Goal: Answer question/provide support

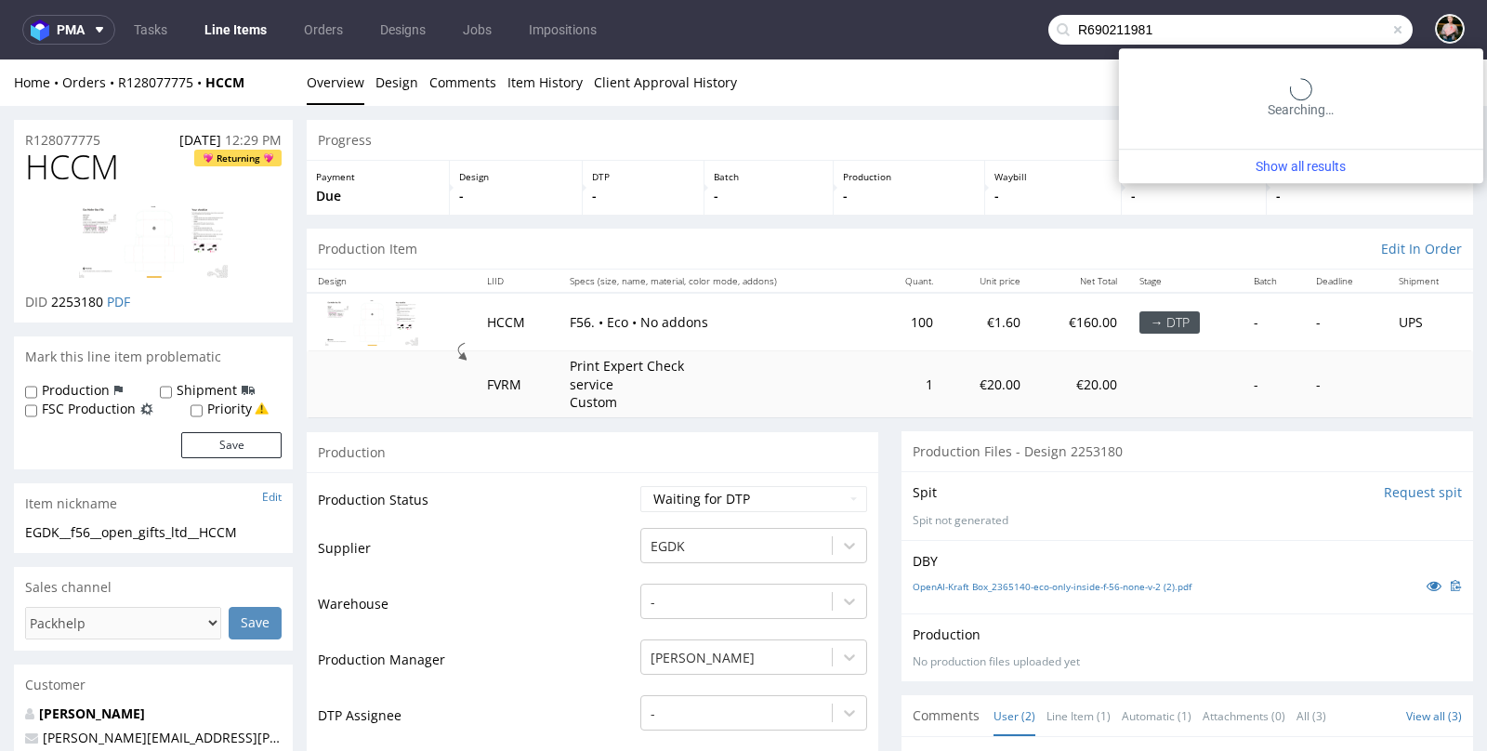
type input "R690211981"
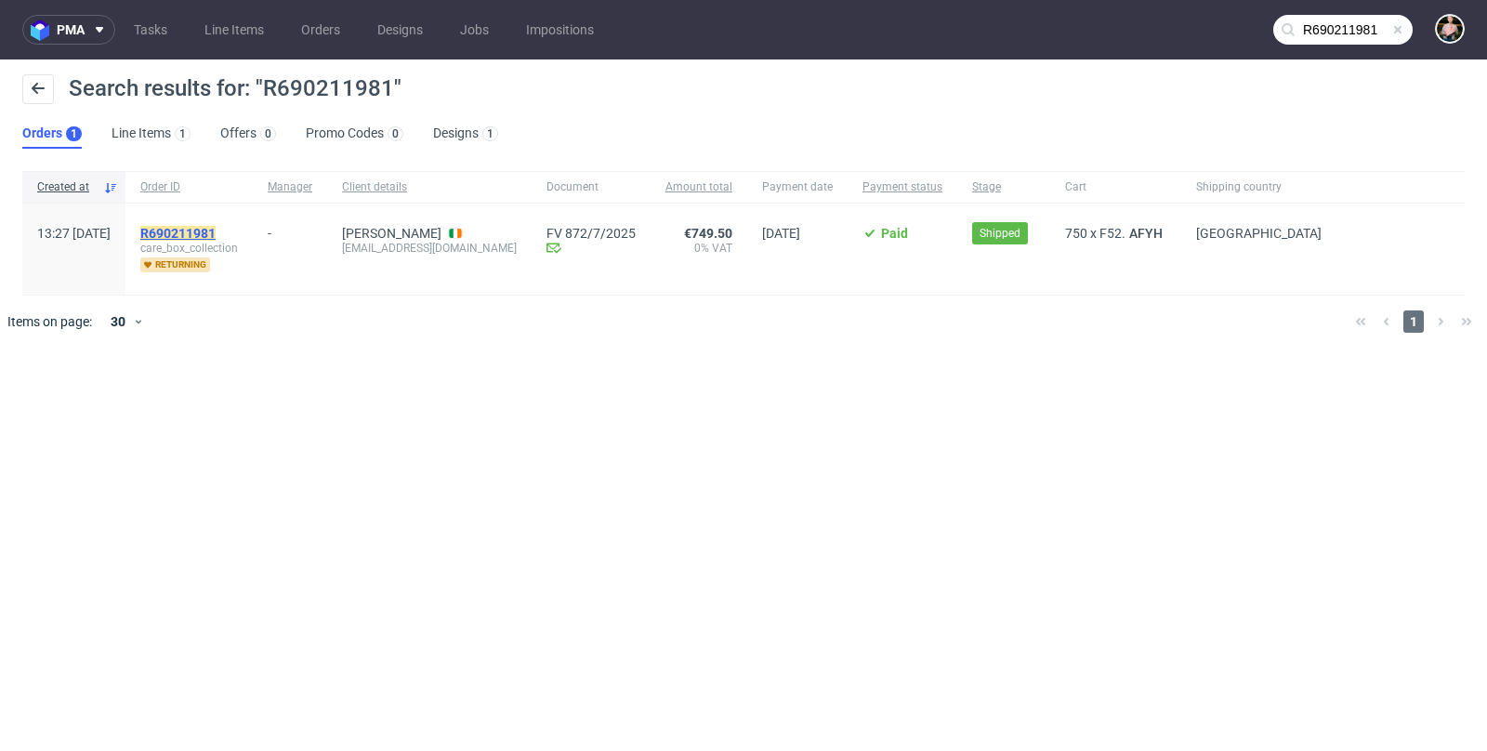
click at [216, 231] on mark "R690211981" at bounding box center [177, 233] width 75 height 15
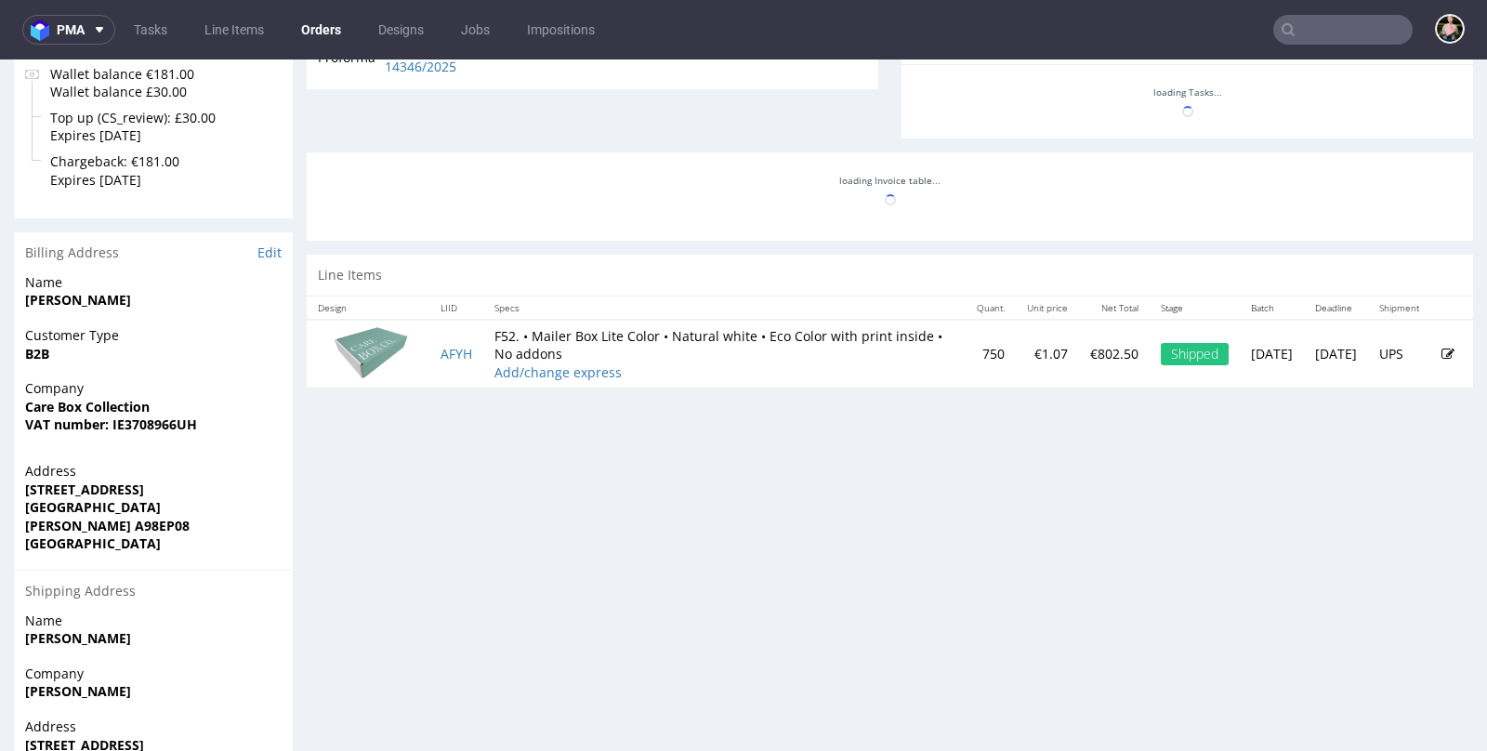
scroll to position [577, 0]
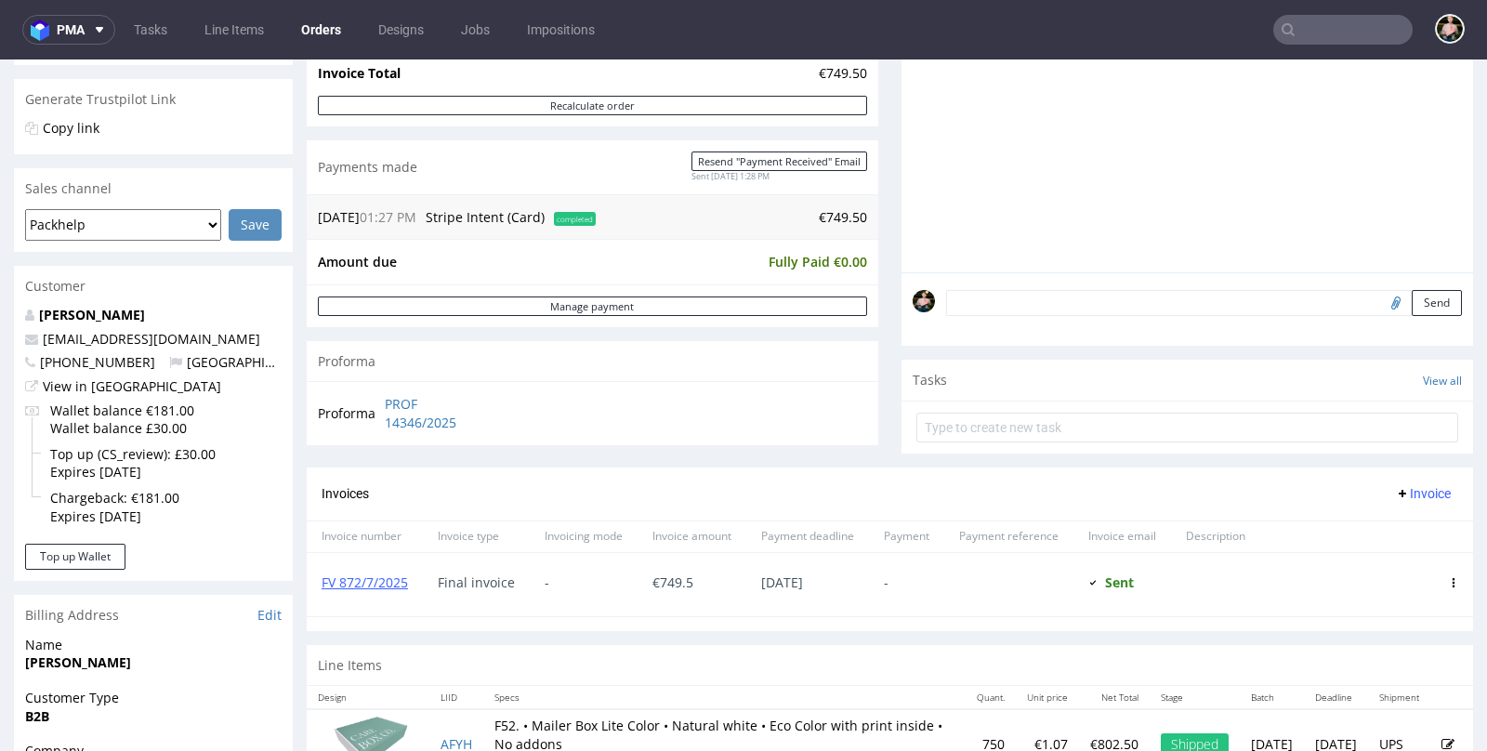
scroll to position [365, 0]
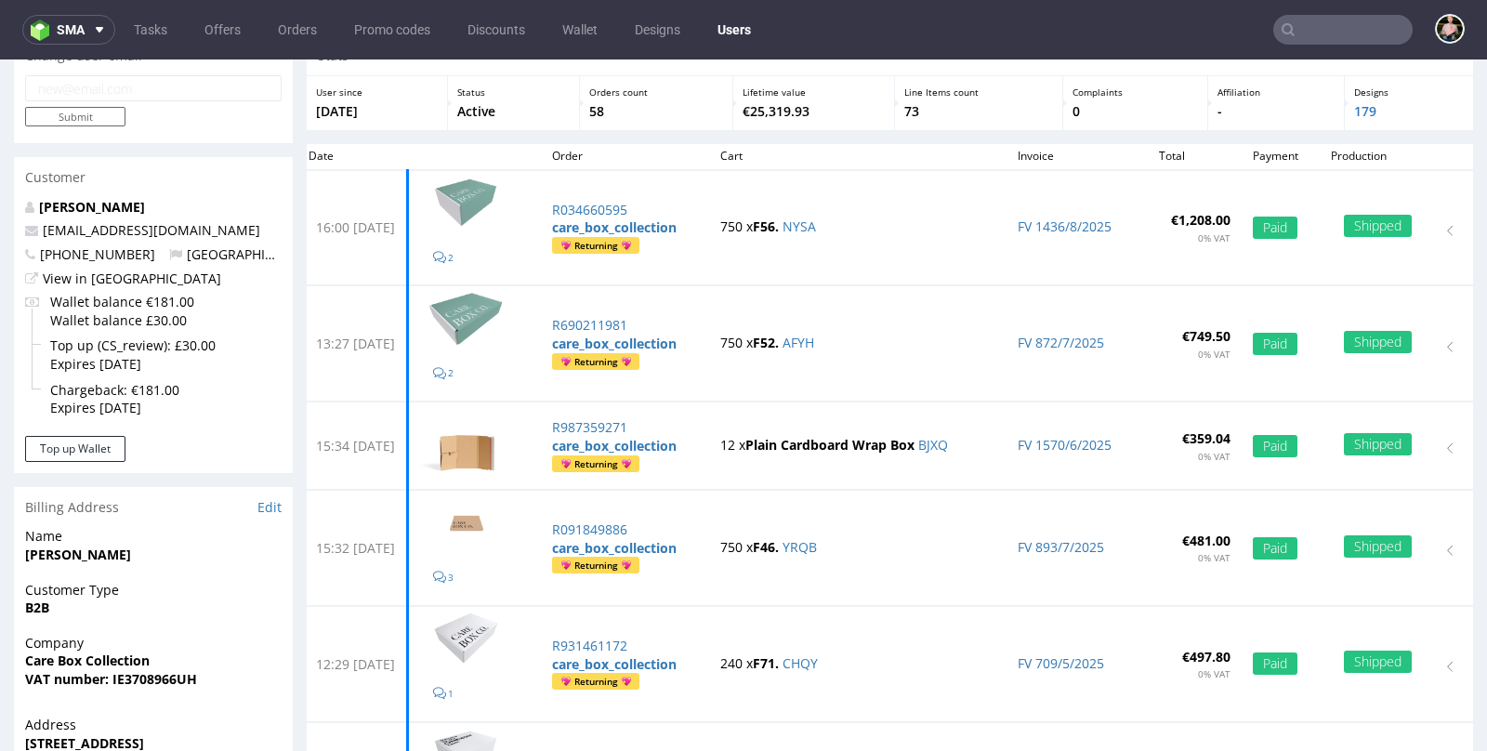
scroll to position [87, 0]
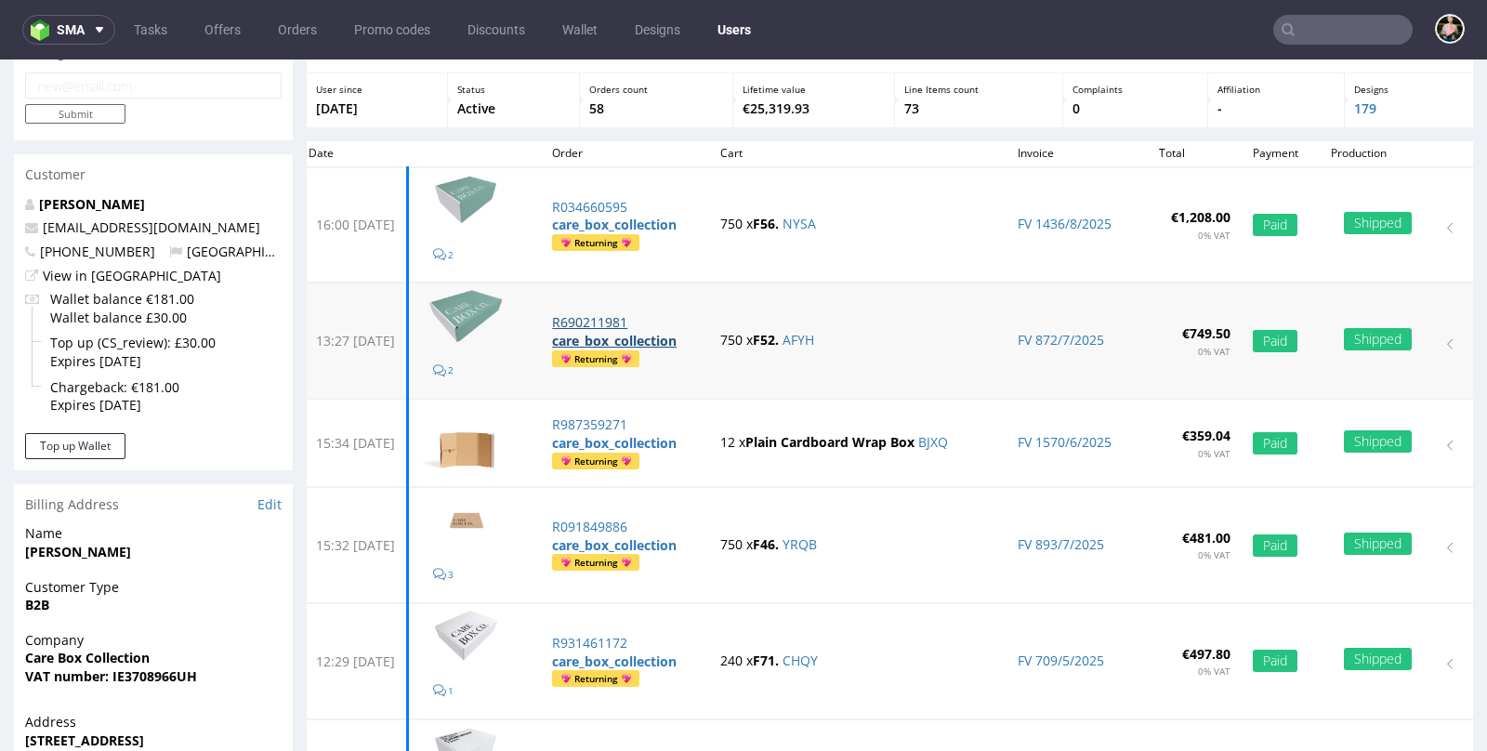
click at [623, 315] on p "R690211981" at bounding box center [625, 322] width 146 height 19
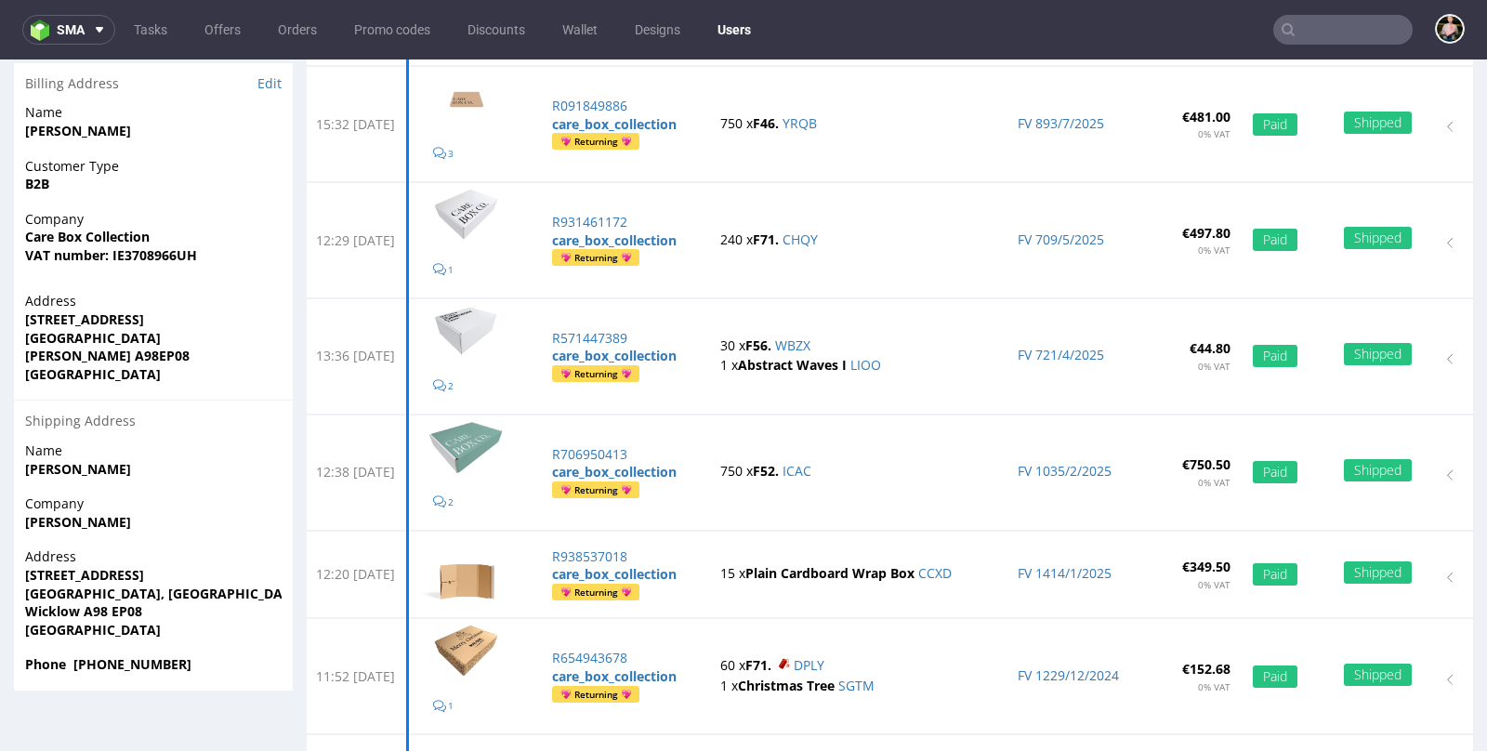
scroll to position [511, 0]
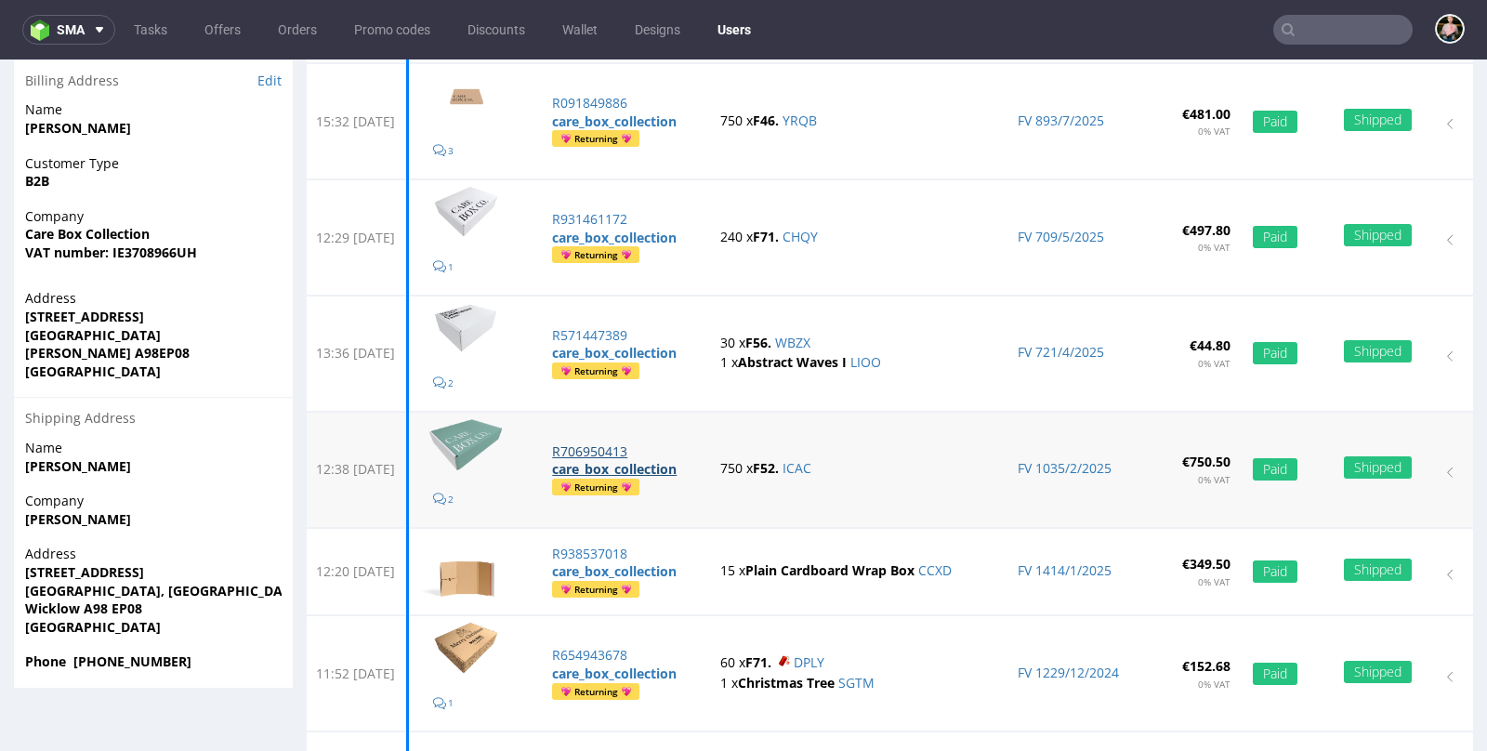
click at [627, 444] on p "R706950413" at bounding box center [625, 451] width 146 height 19
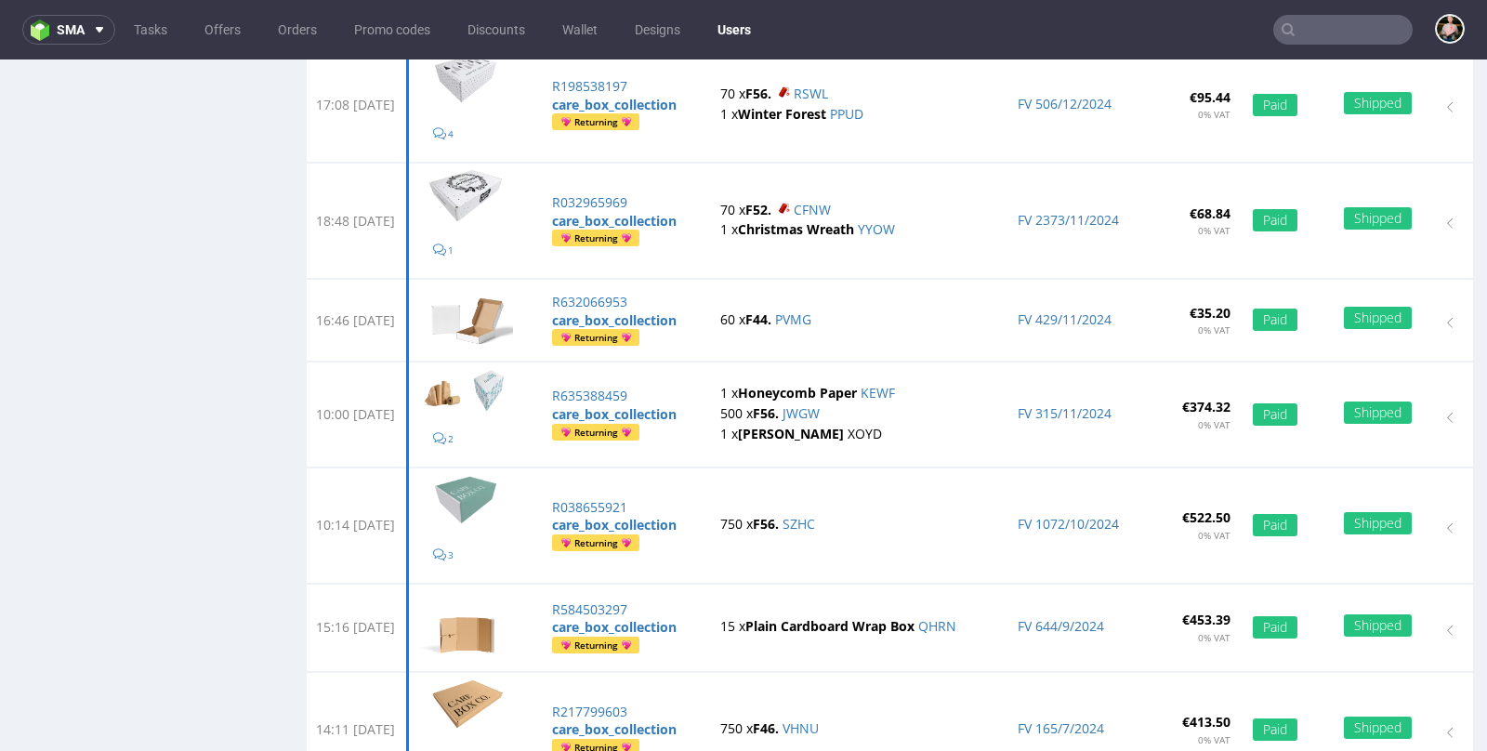
scroll to position [1285, 0]
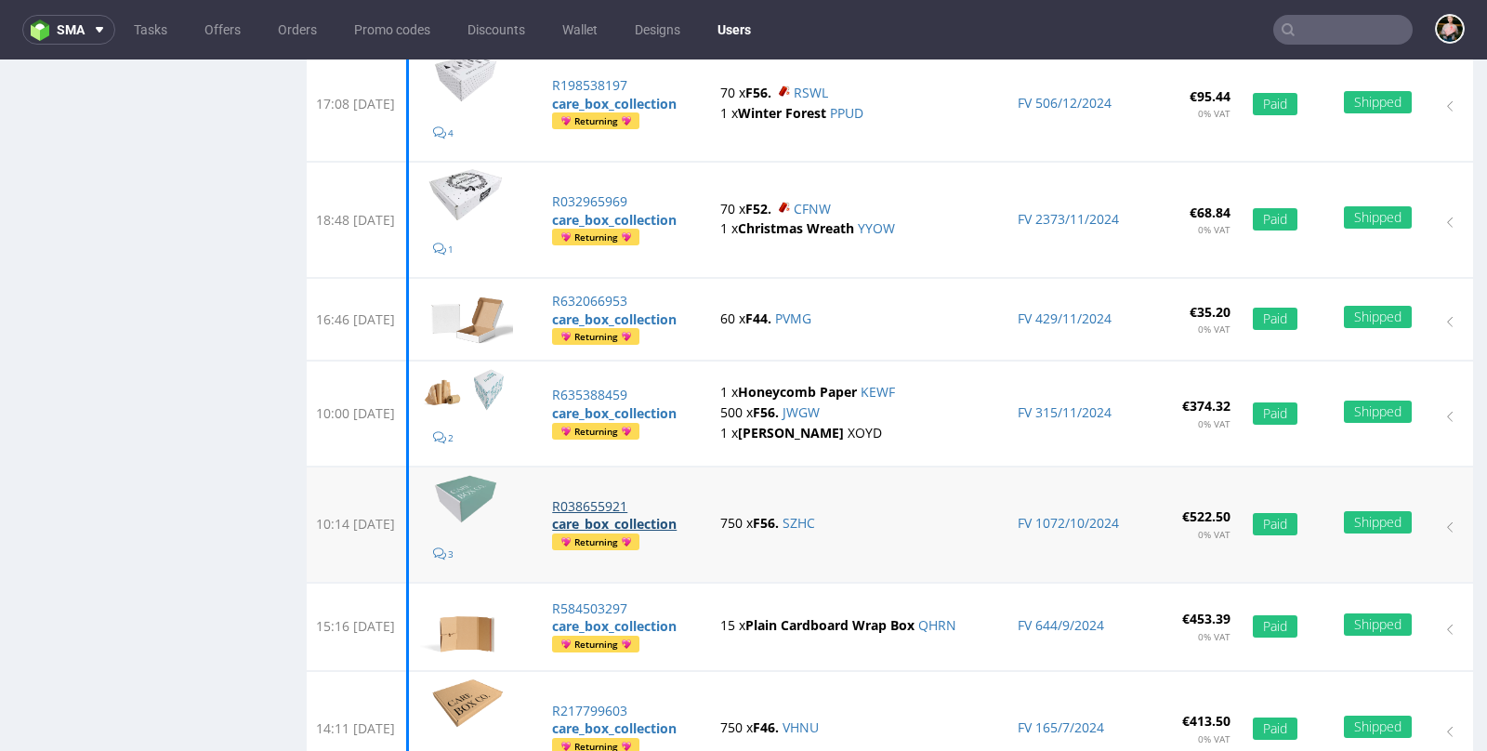
click at [622, 497] on p "R038655921" at bounding box center [625, 506] width 146 height 19
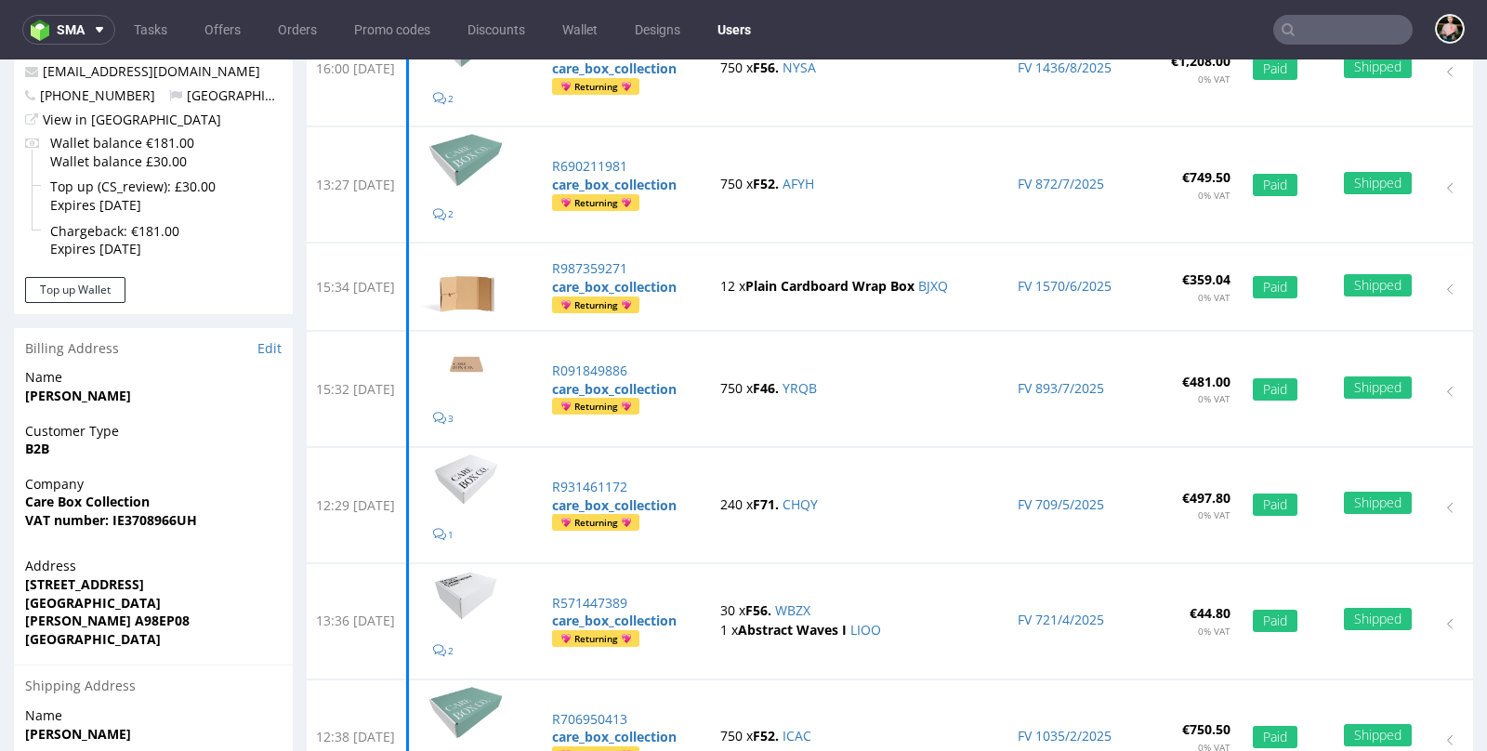
scroll to position [207, 0]
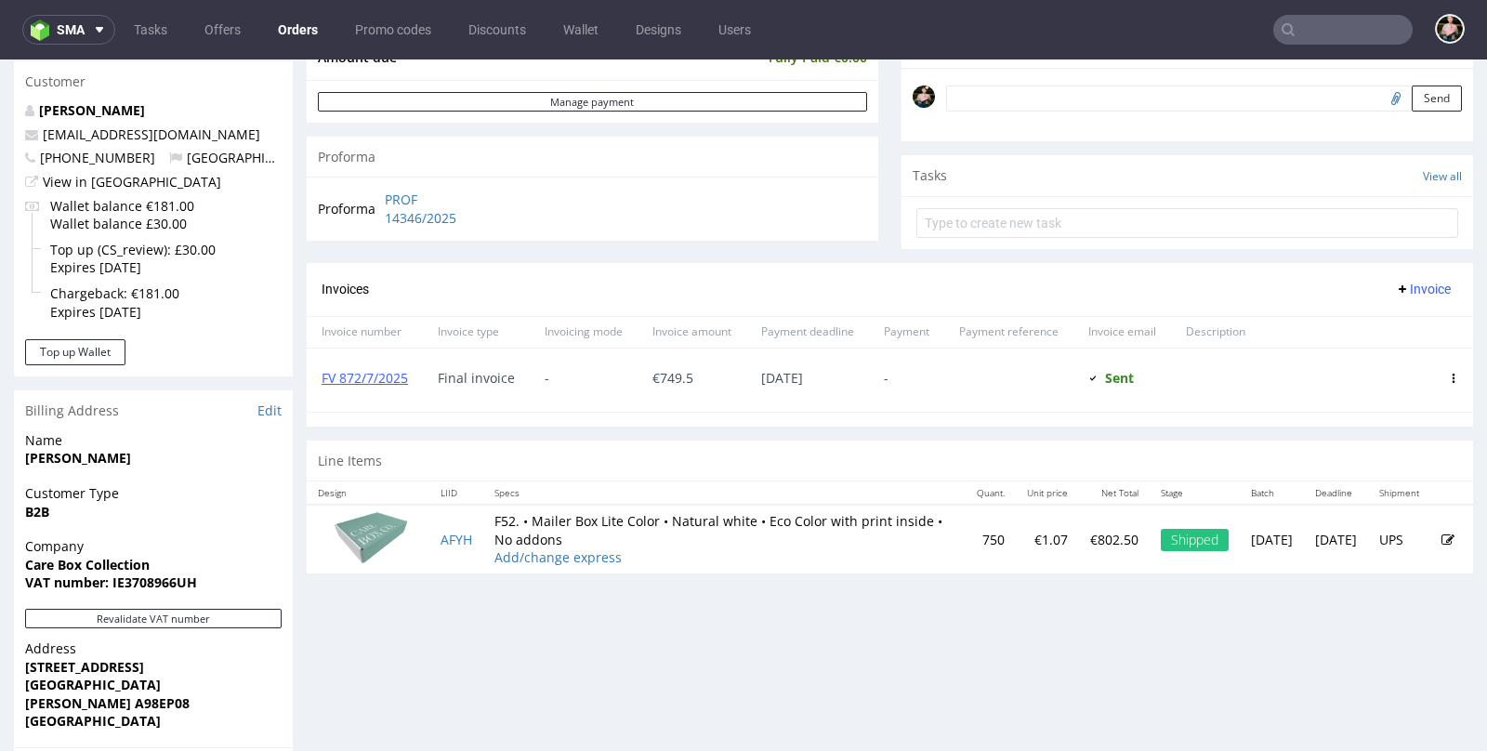
scroll to position [577, 0]
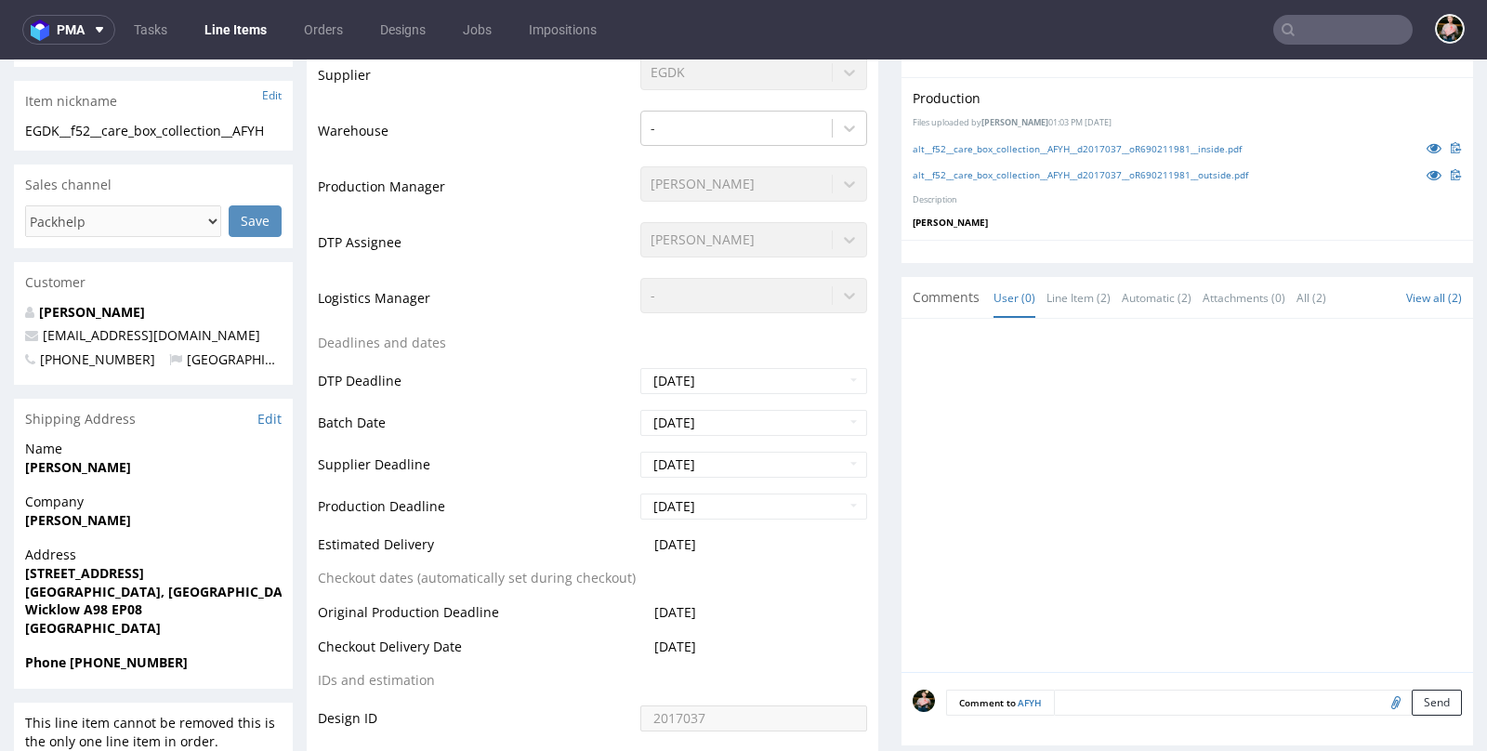
scroll to position [426, 0]
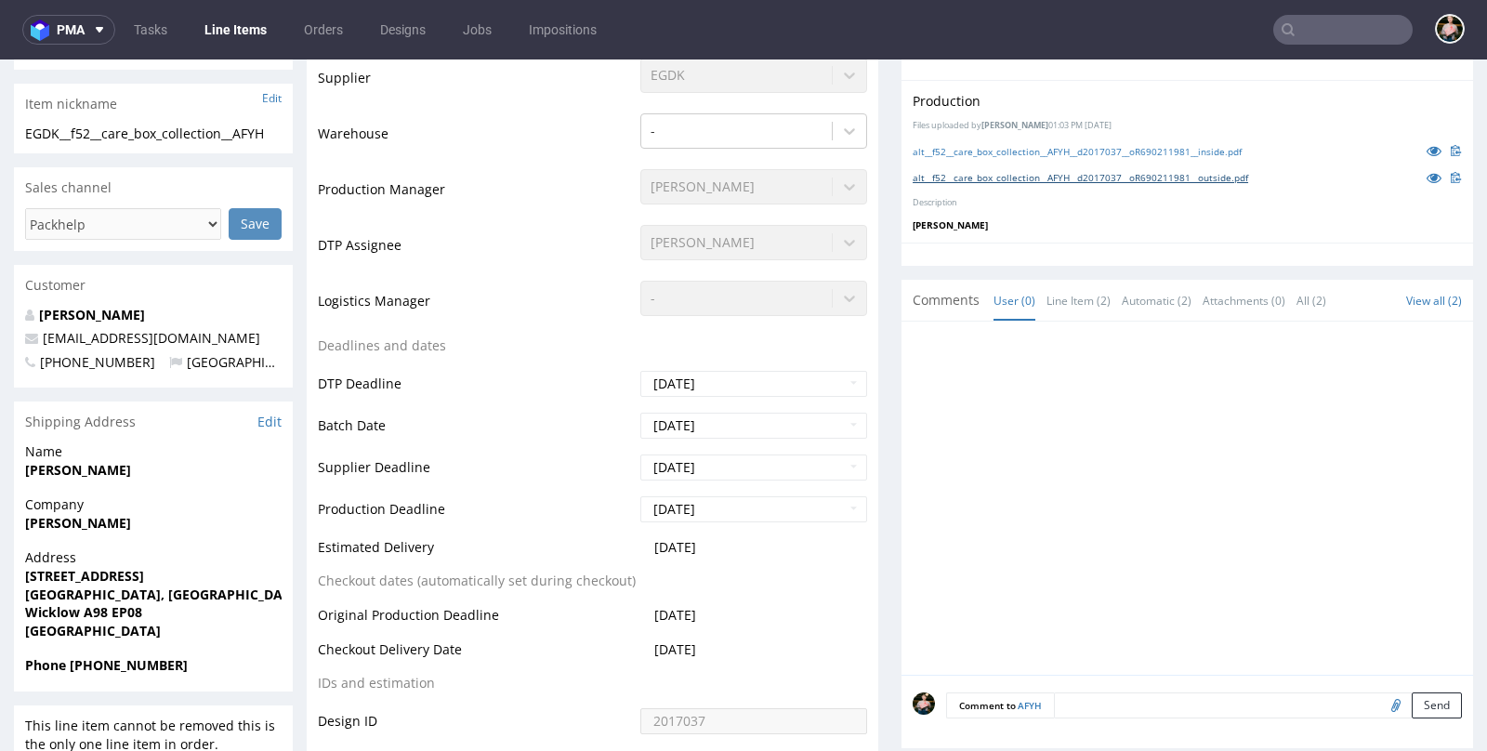
click at [1071, 176] on link "alt__f52__care_box_collection__AFYH__d2017037__oR690211981__outside.pdf" at bounding box center [1079, 177] width 335 height 13
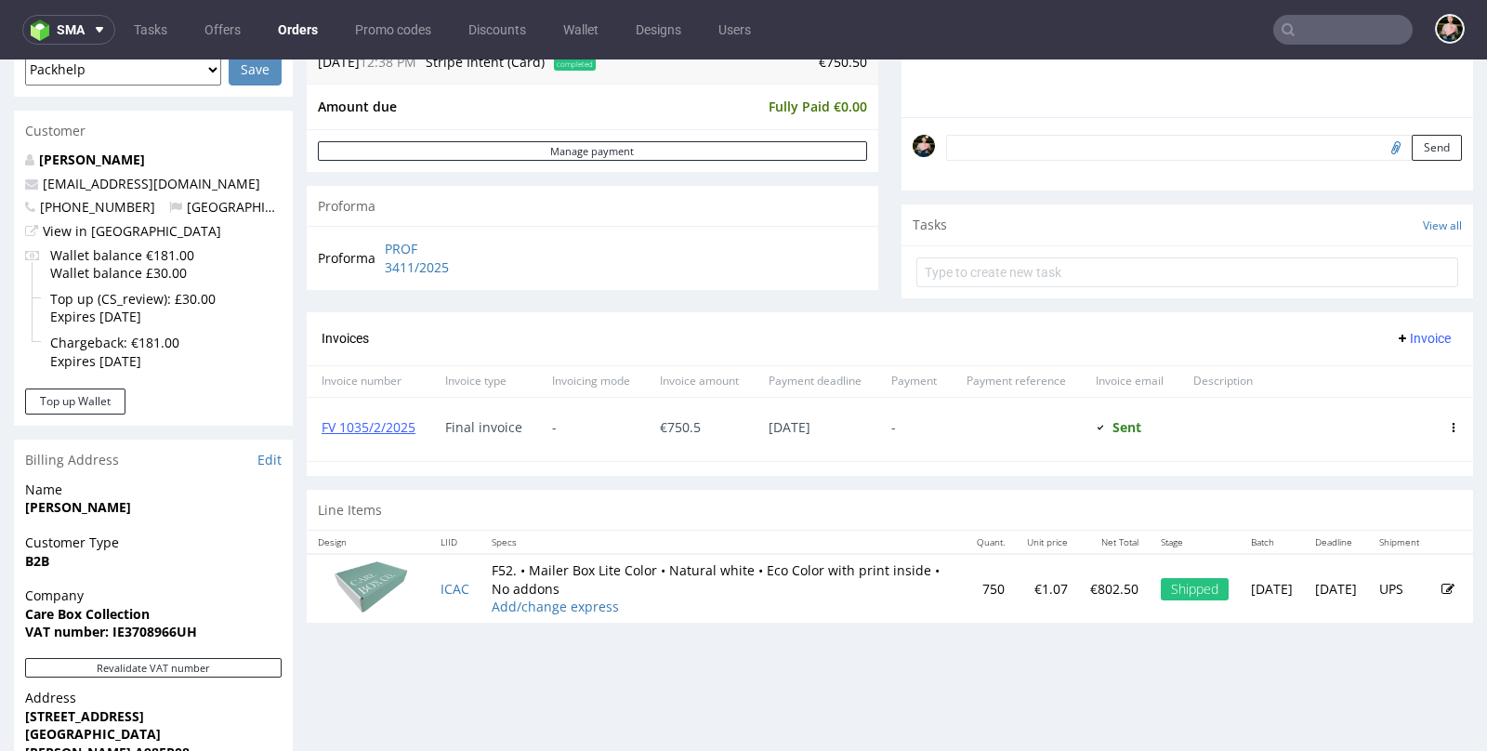
scroll to position [535, 0]
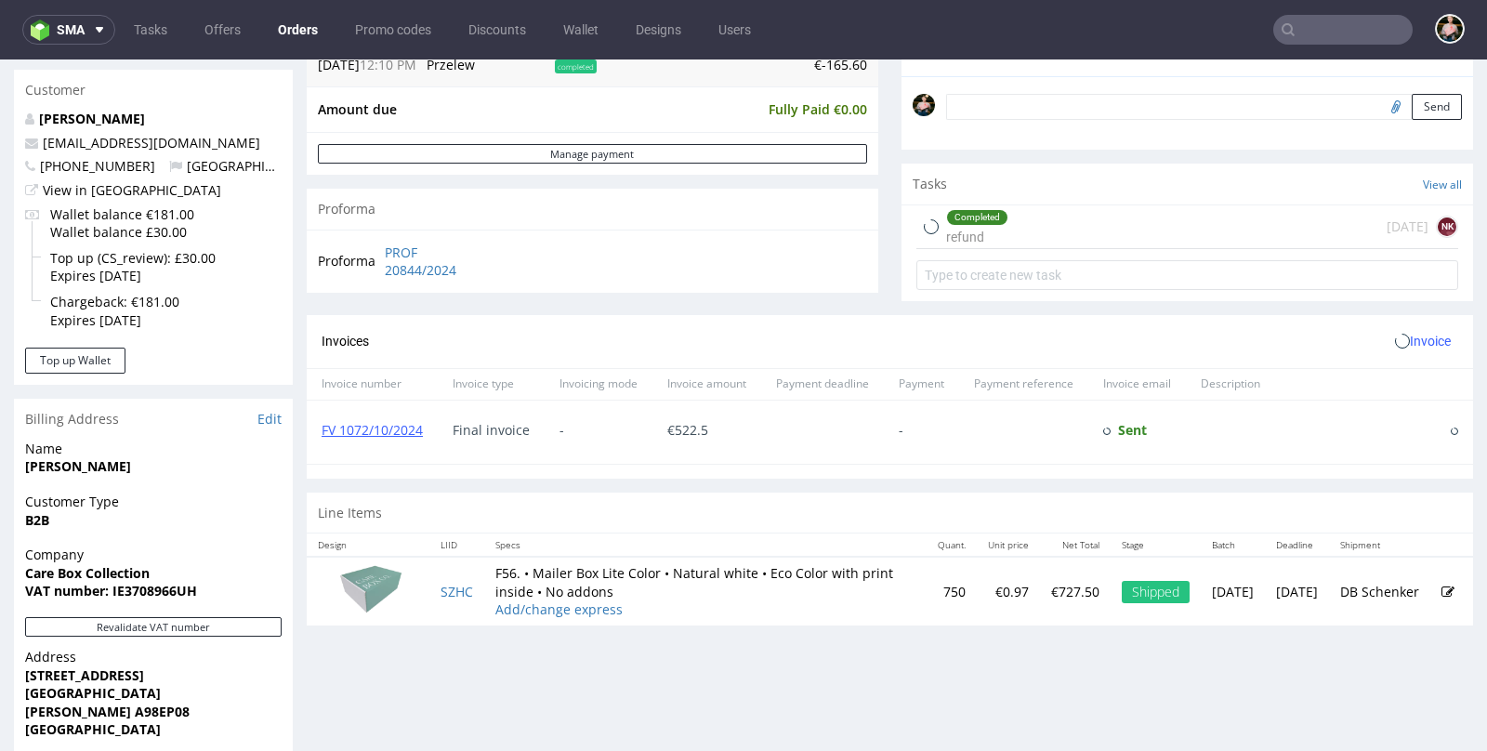
scroll to position [749, 0]
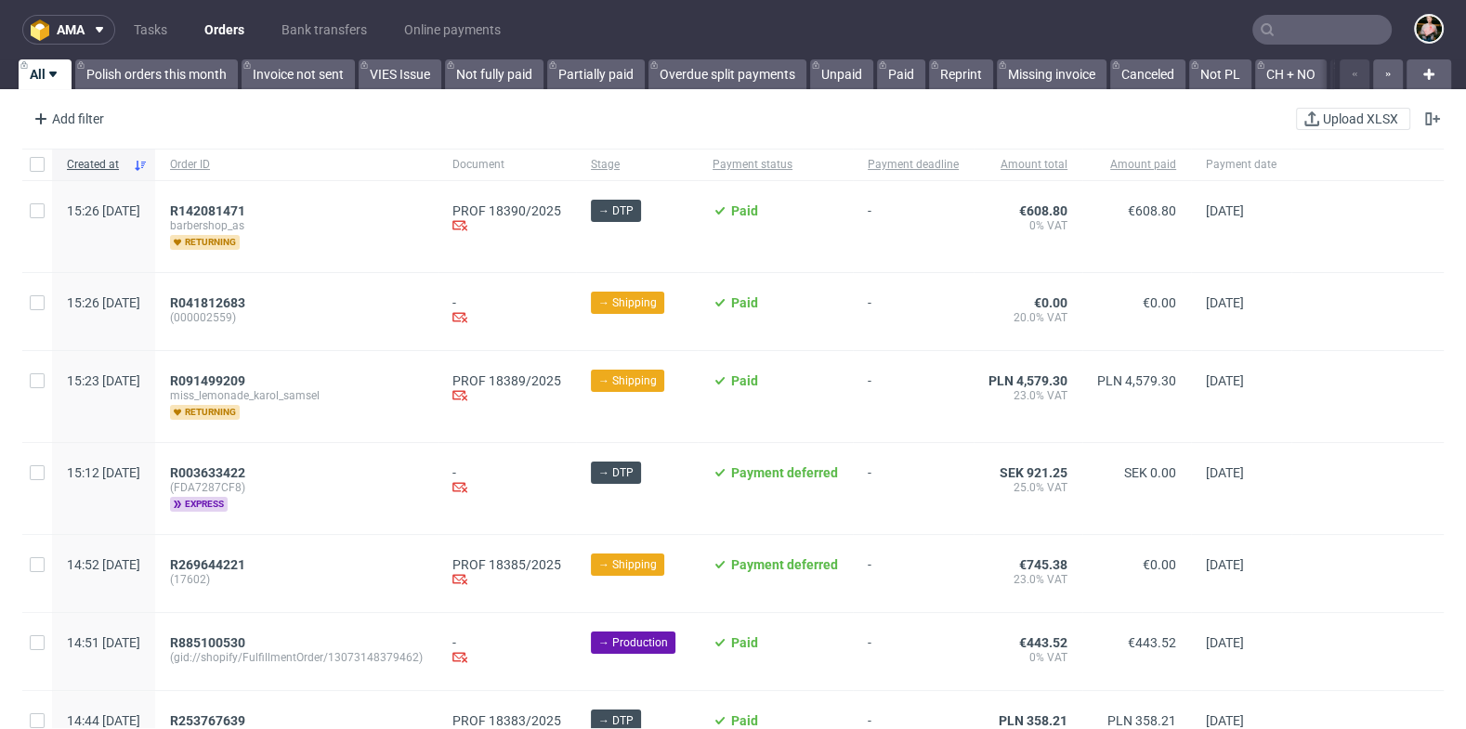
click at [1298, 36] on input "text" at bounding box center [1322, 30] width 139 height 30
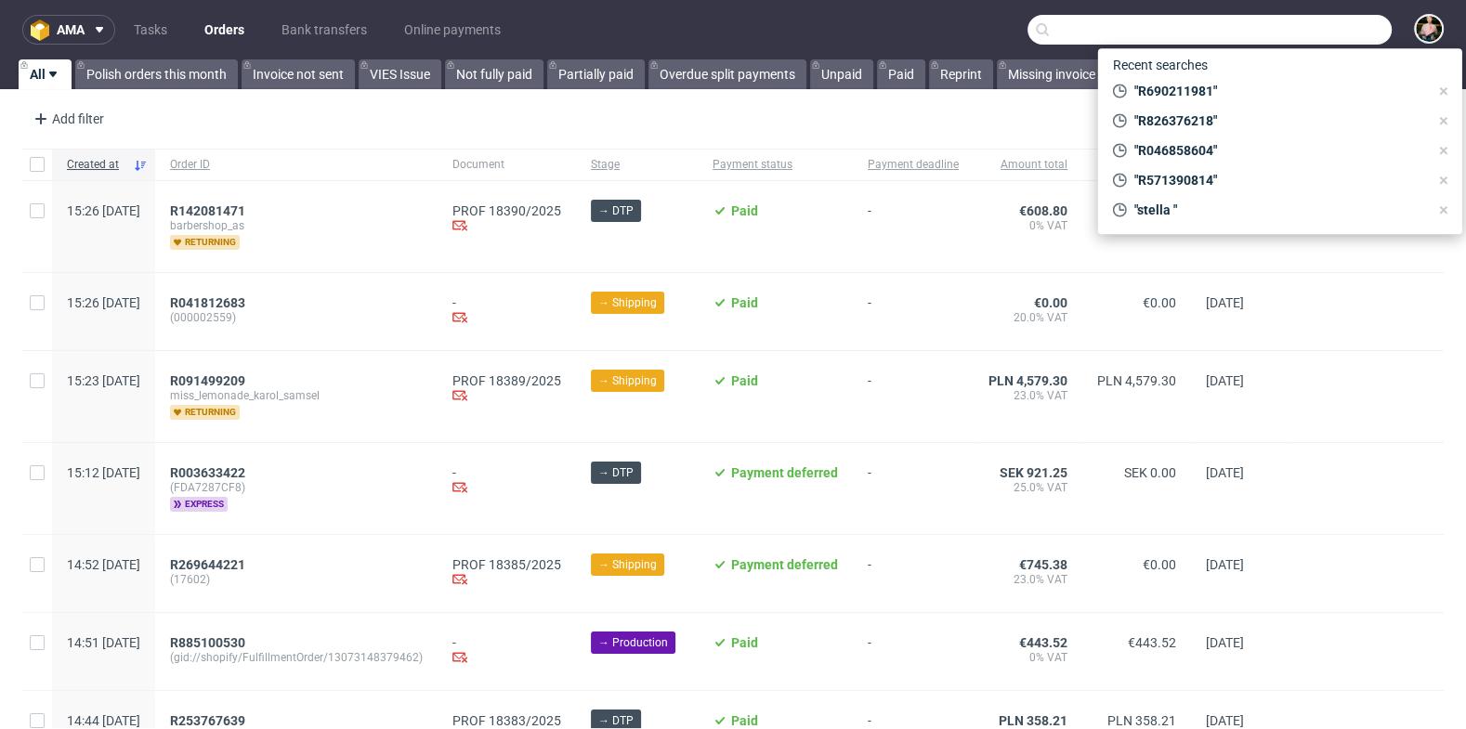
paste input "lovalycollection@gmail.com"
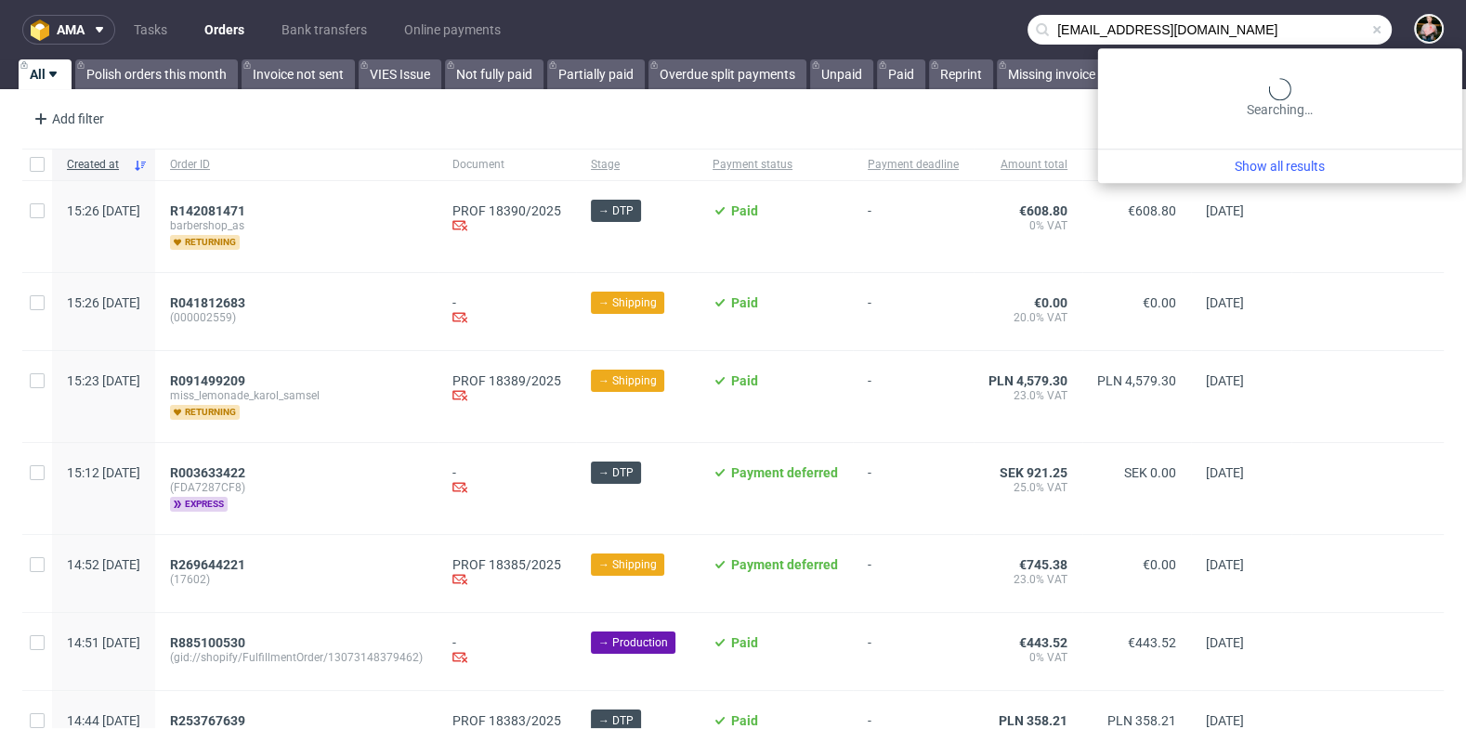
type input "lovalycollection@gmail.com"
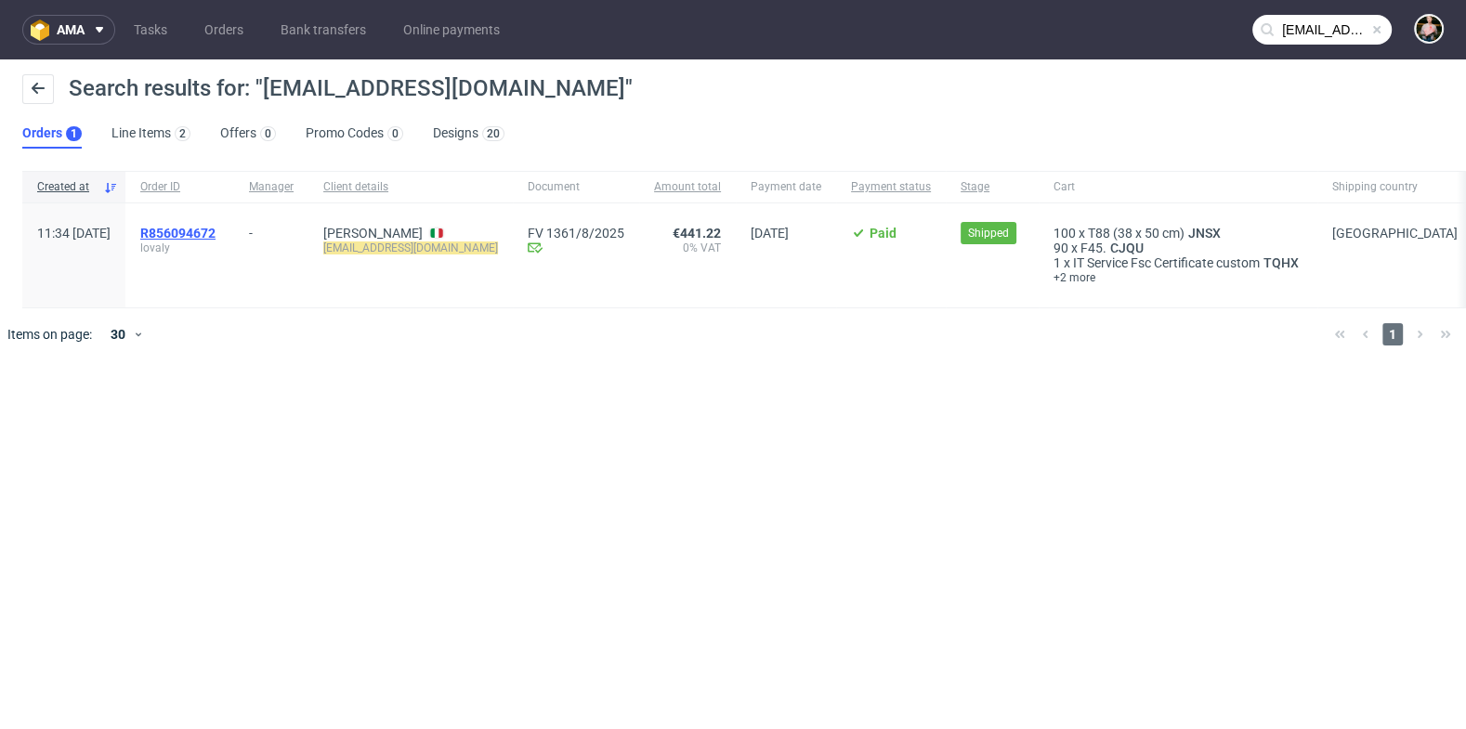
click at [216, 237] on span "R856094672" at bounding box center [177, 233] width 75 height 15
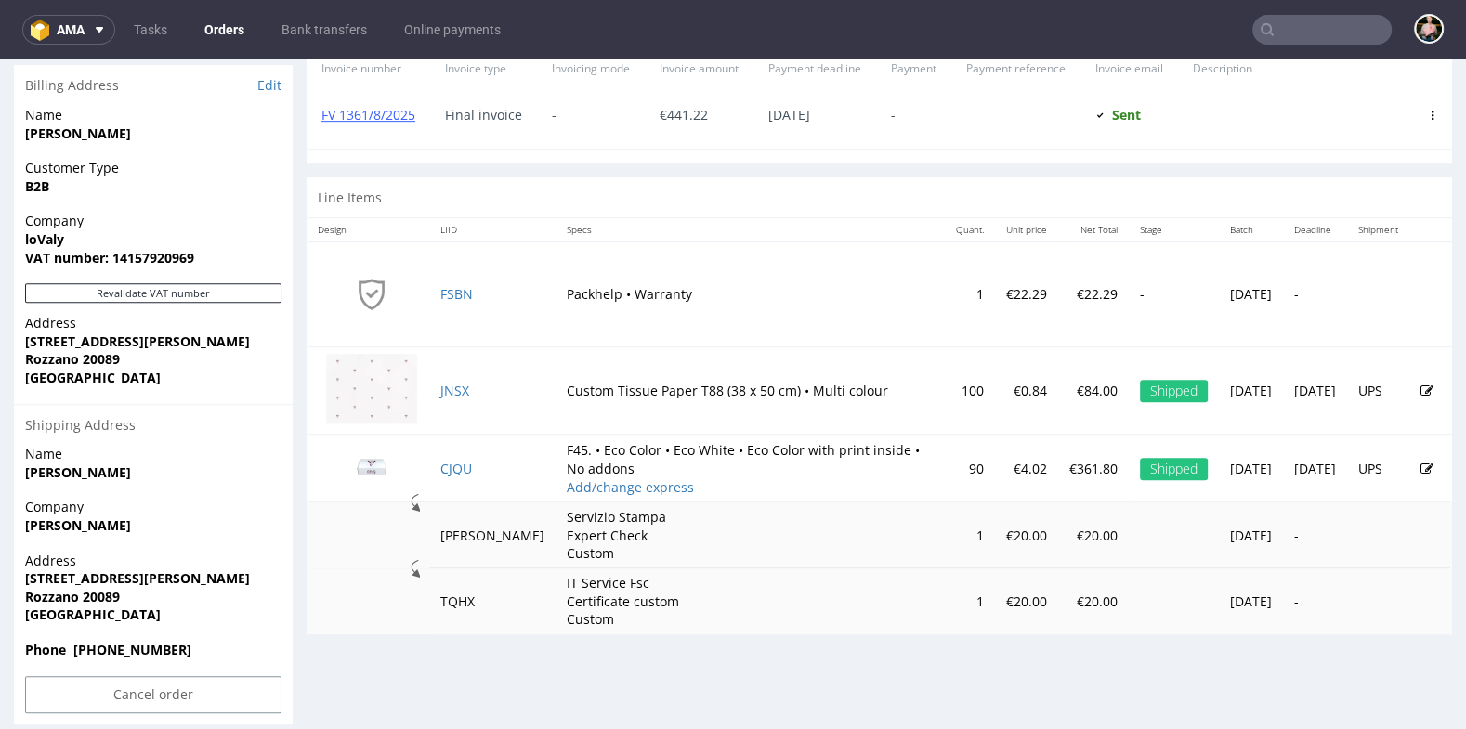
scroll to position [849, 0]
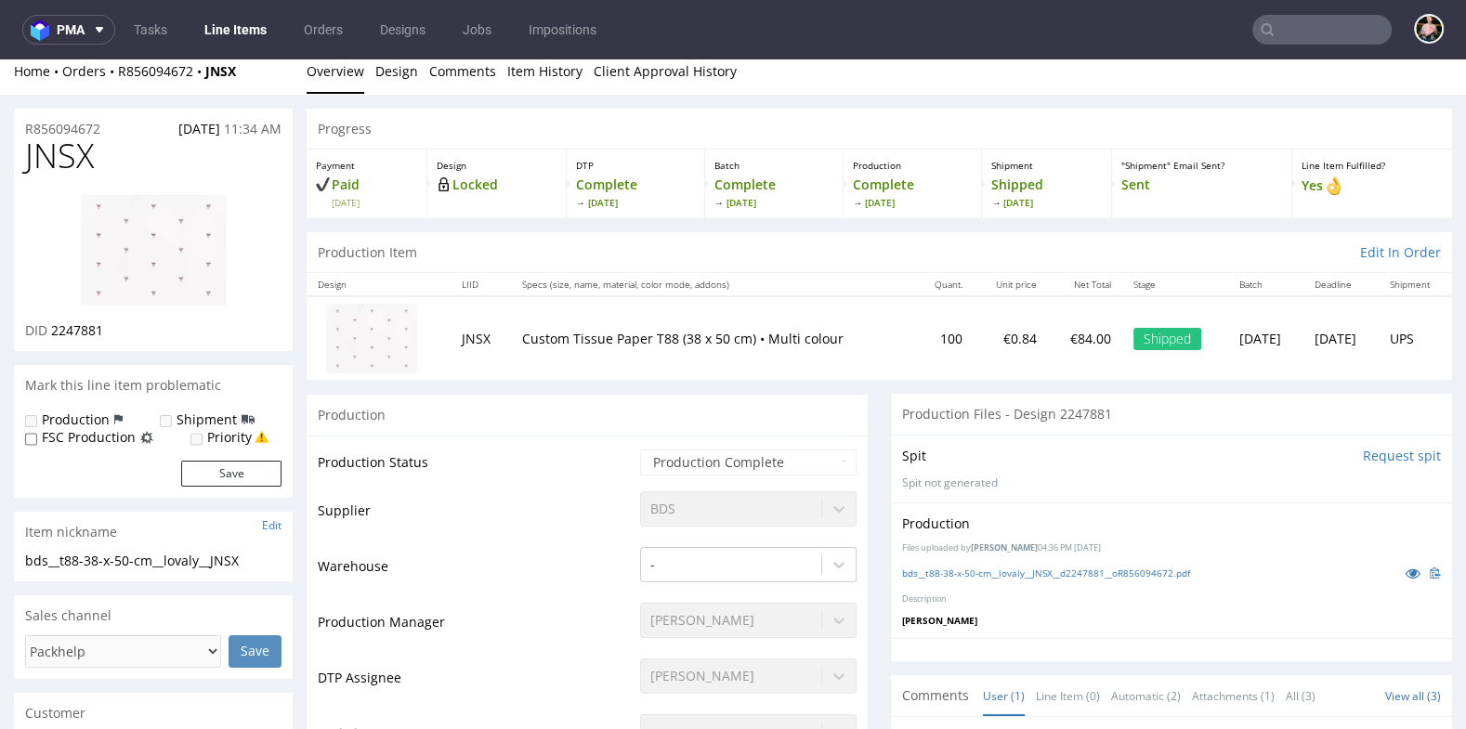
scroll to position [12, 0]
click at [1057, 567] on link "bds__t88-38-x-50-cm__lovaly__JNSX__d2247881__oR856094672.pdf" at bounding box center [1046, 572] width 288 height 13
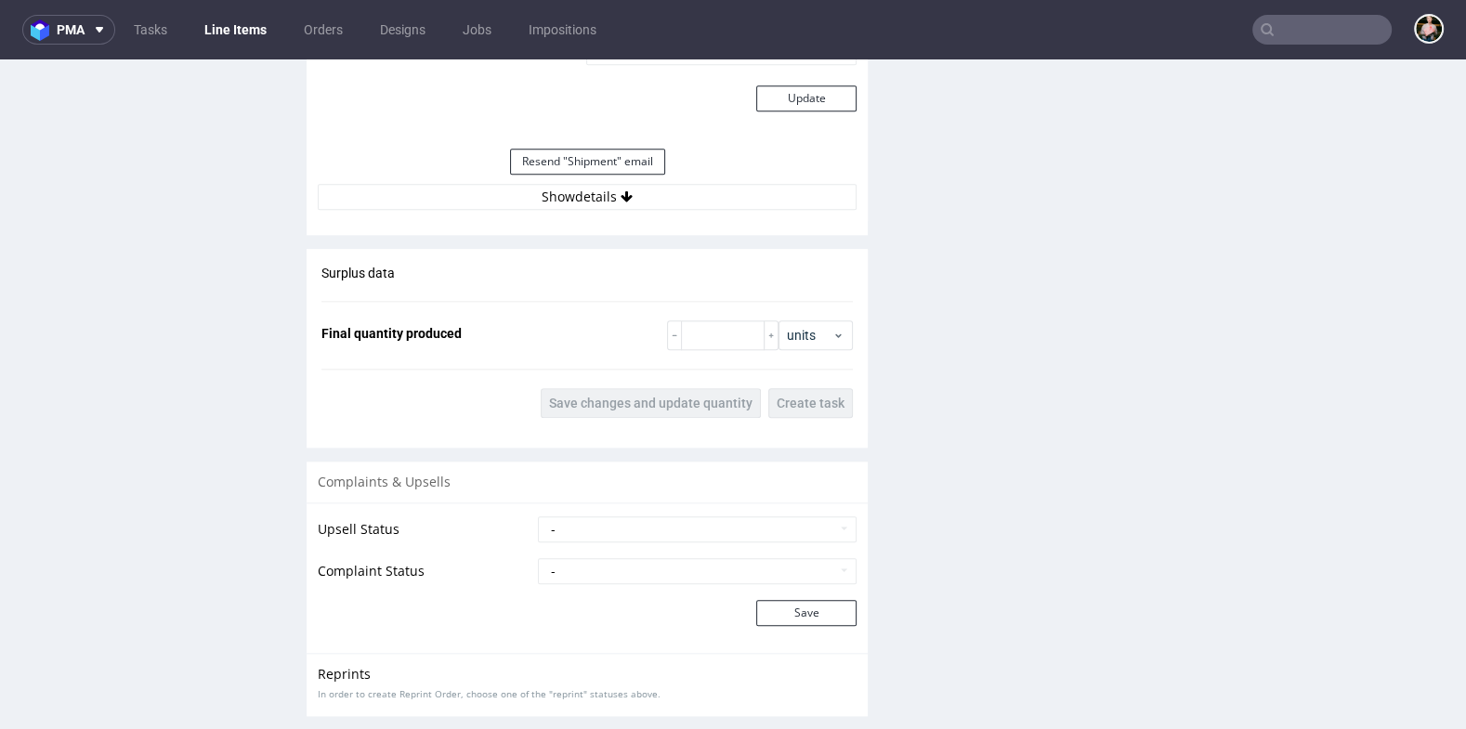
scroll to position [2291, 0]
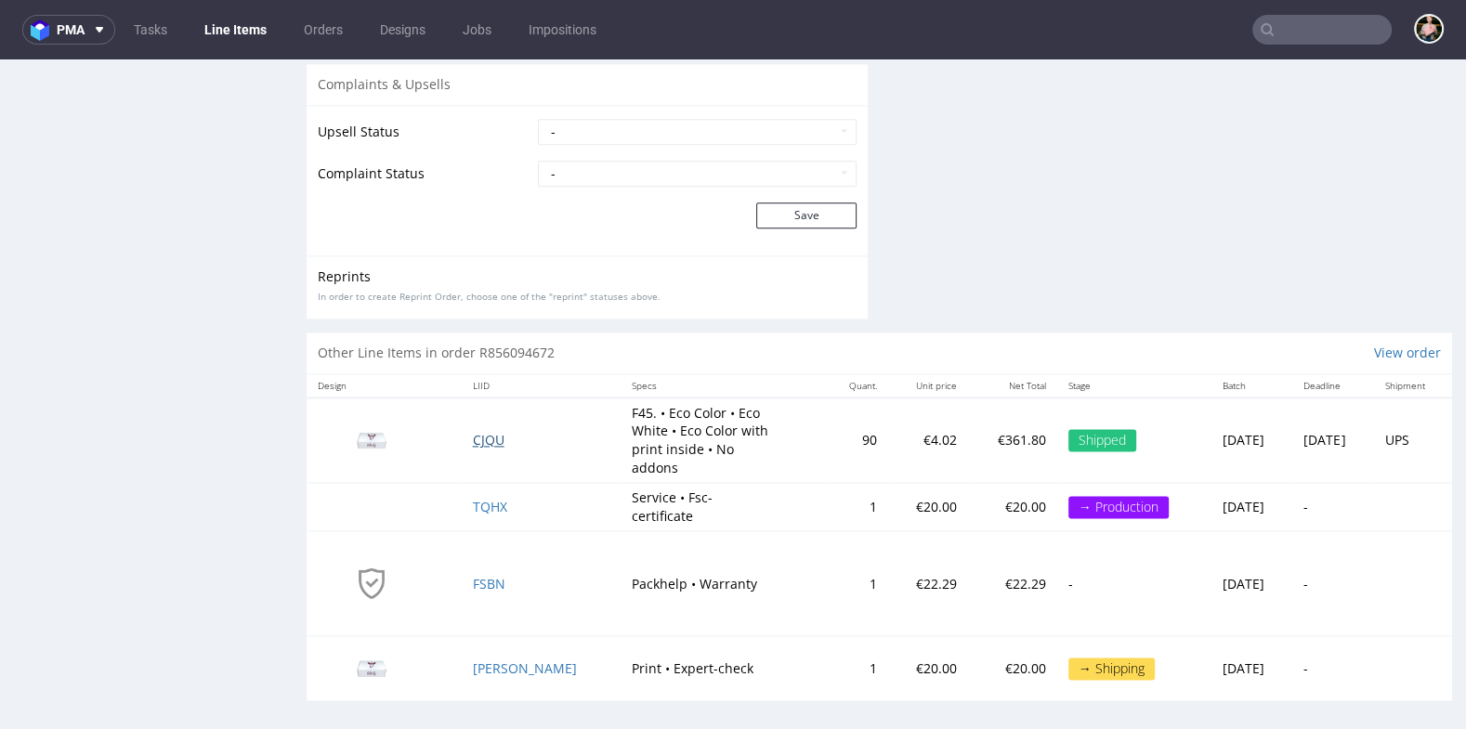
click at [492, 435] on span "CJQU" at bounding box center [489, 440] width 32 height 18
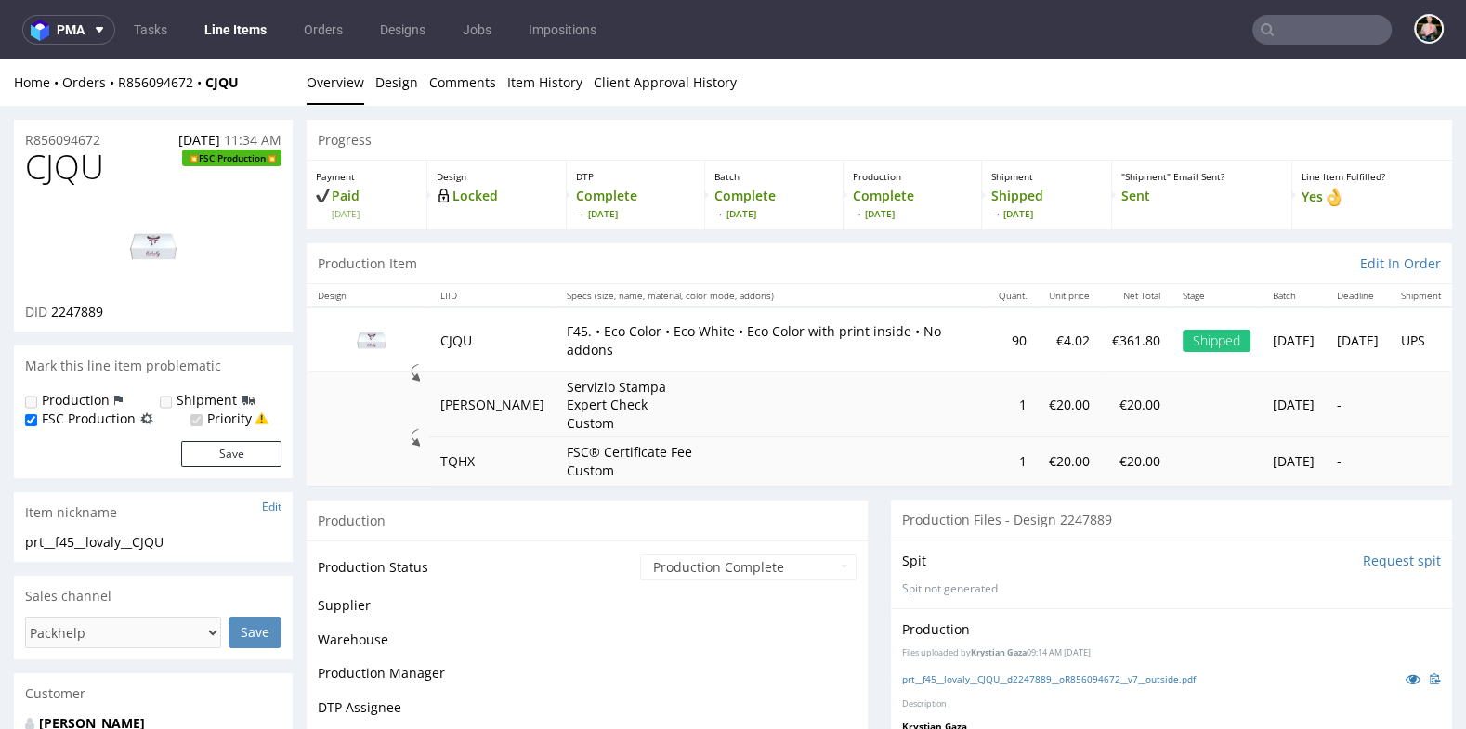
scroll to position [159, 0]
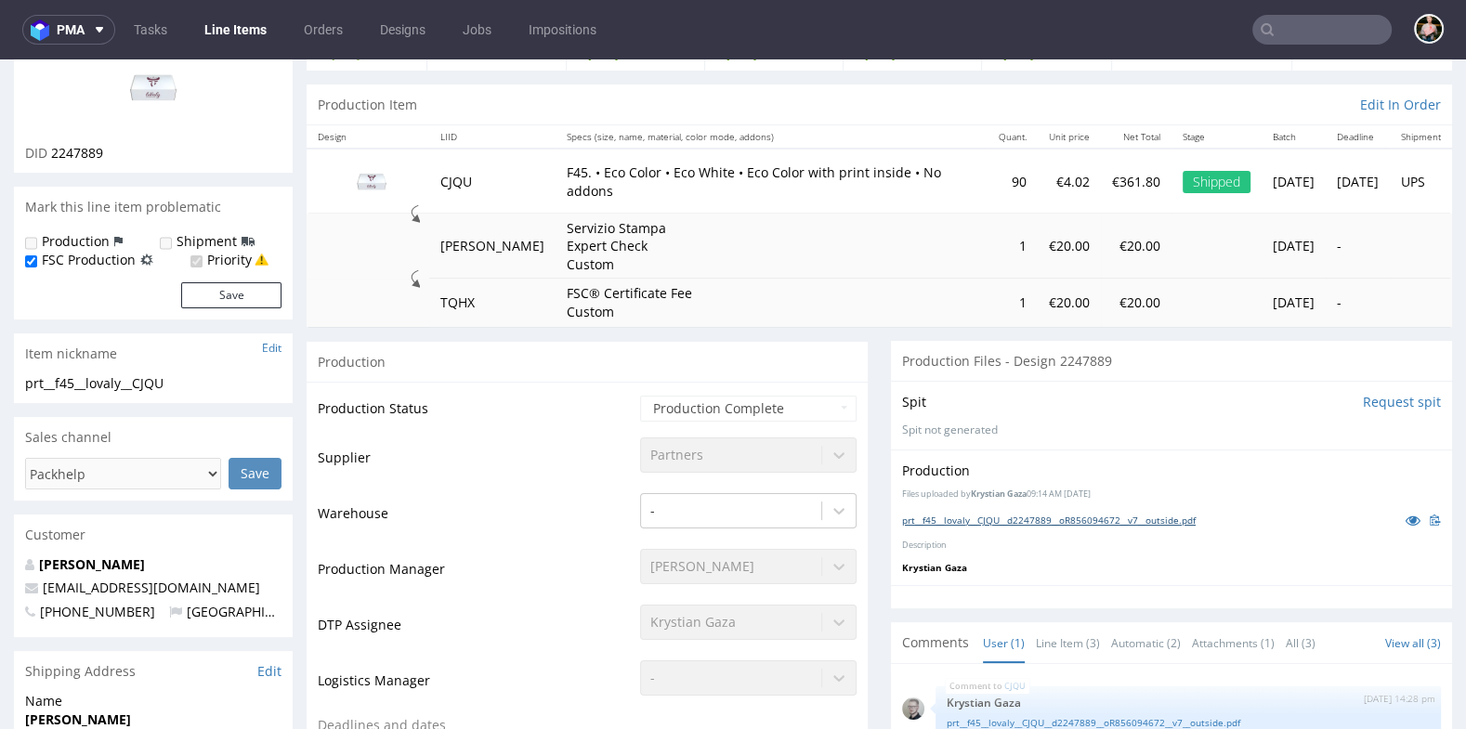
click at [1131, 518] on link "prt__f45__lovaly__CJQU__d2247889__oR856094672__v7__outside.pdf" at bounding box center [1049, 520] width 294 height 13
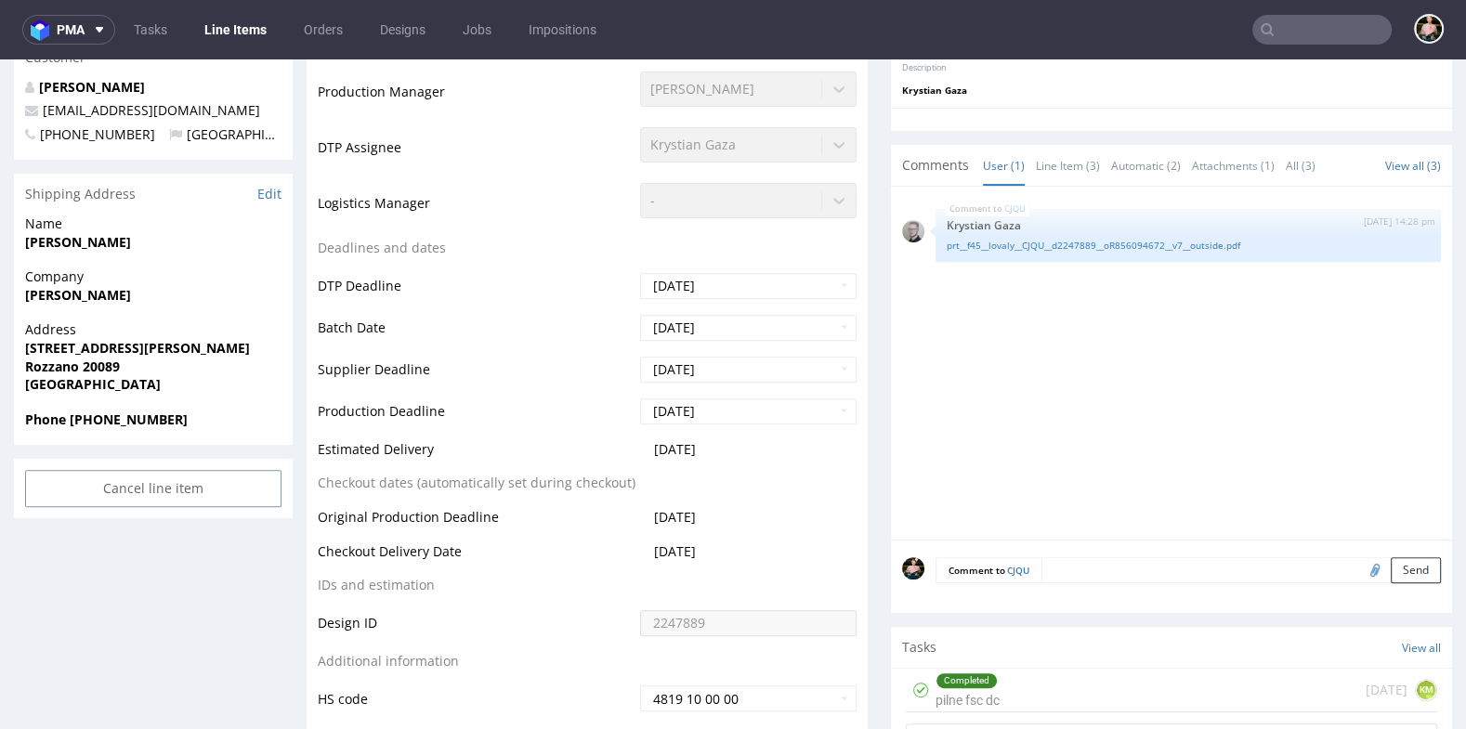
scroll to position [498, 0]
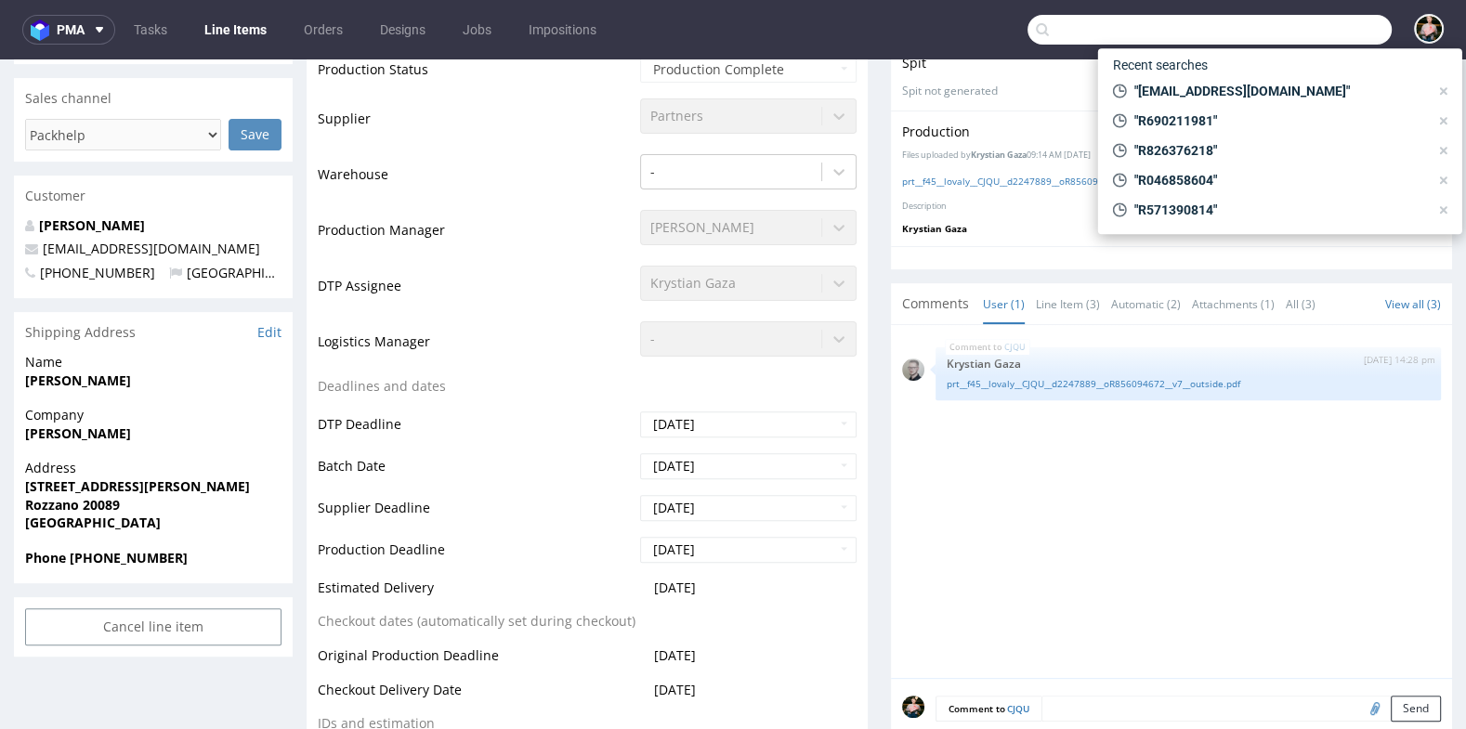
click at [1295, 33] on input "text" at bounding box center [1210, 30] width 364 height 30
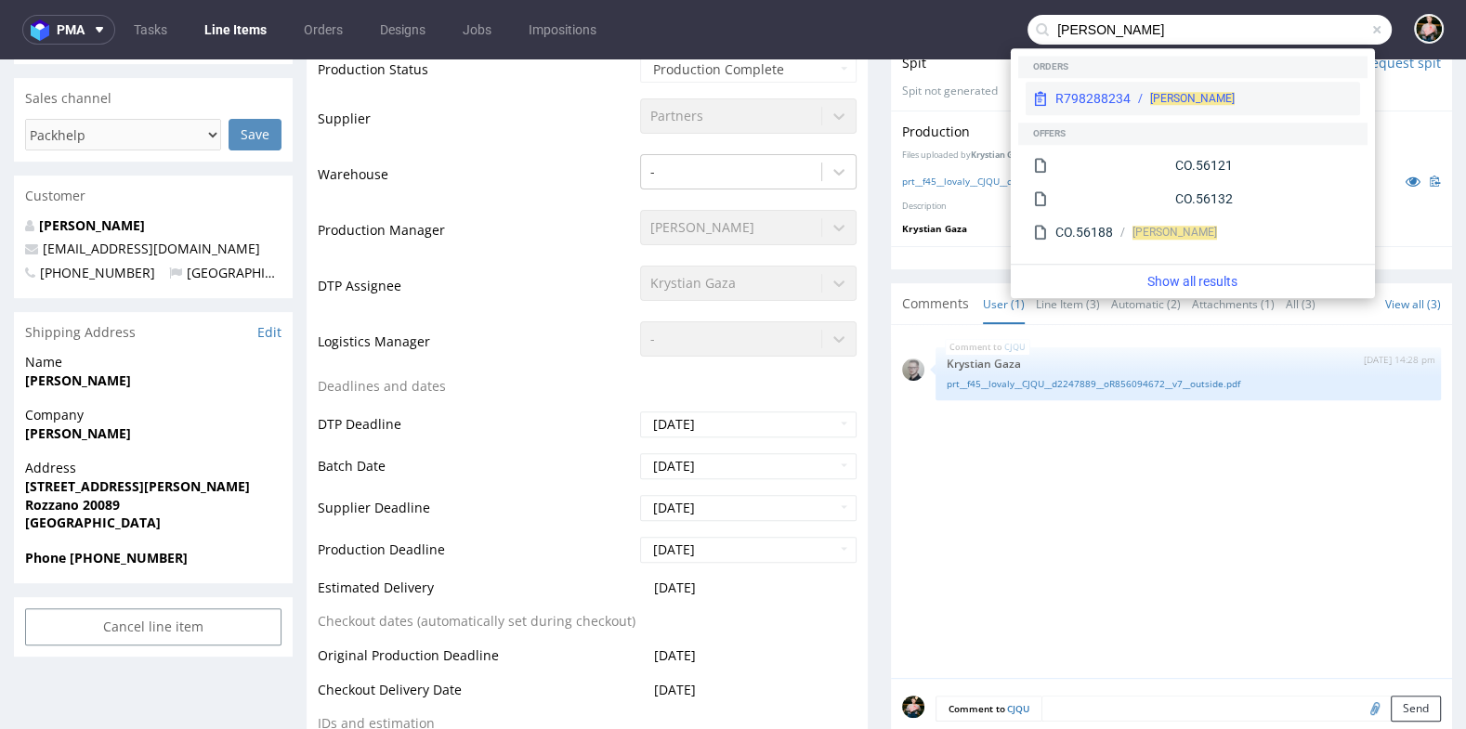
type input "imane harif"
click at [1227, 96] on div "Imane Harif" at bounding box center [1242, 98] width 222 height 17
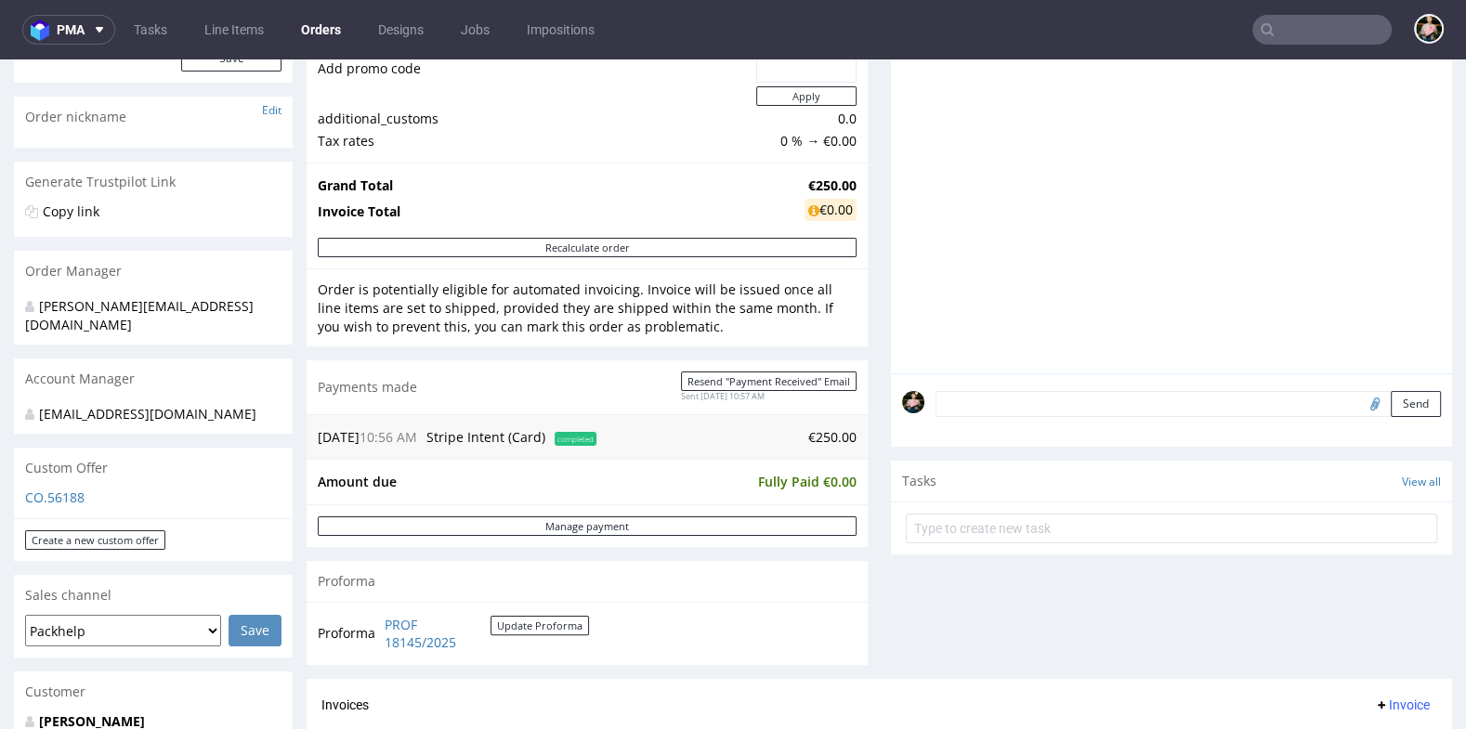
scroll to position [209, 0]
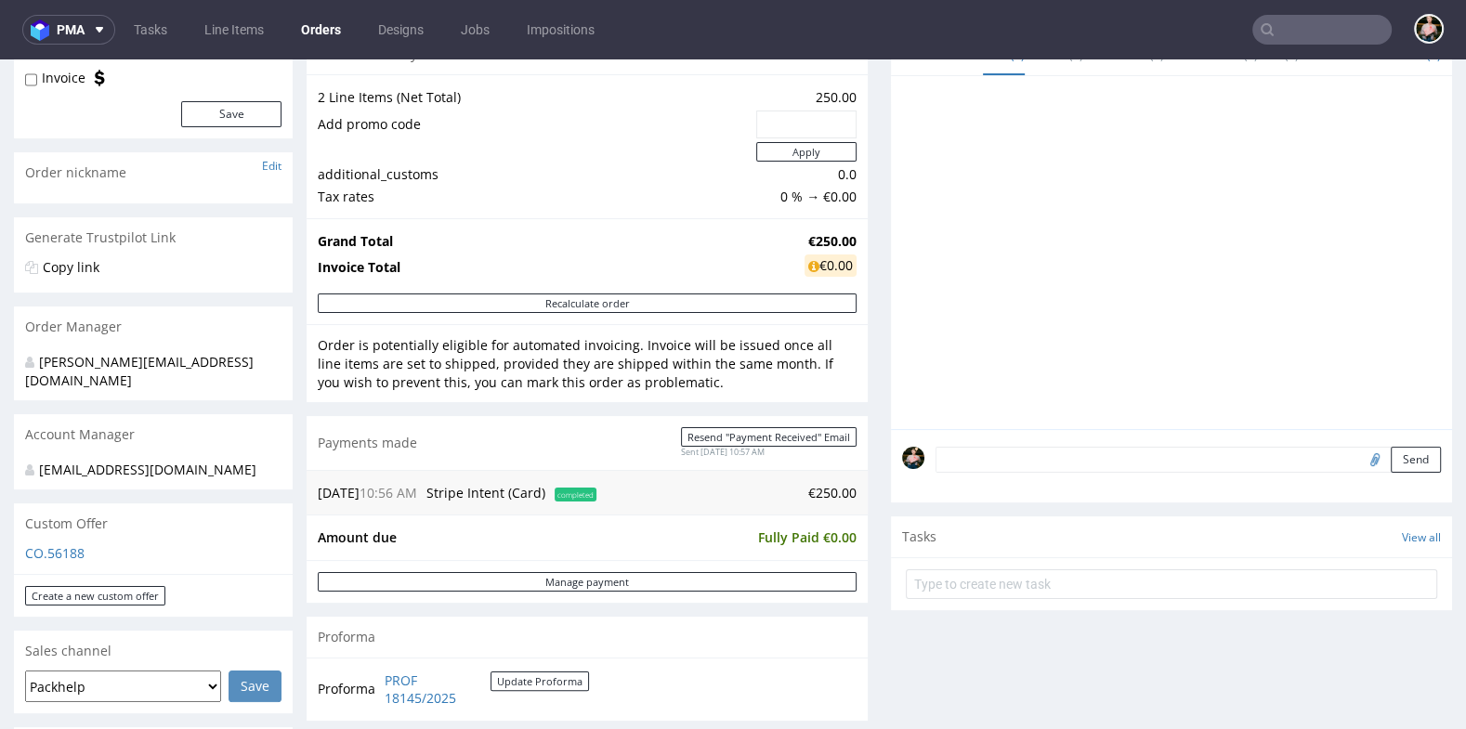
click at [967, 453] on textarea at bounding box center [1188, 460] width 505 height 26
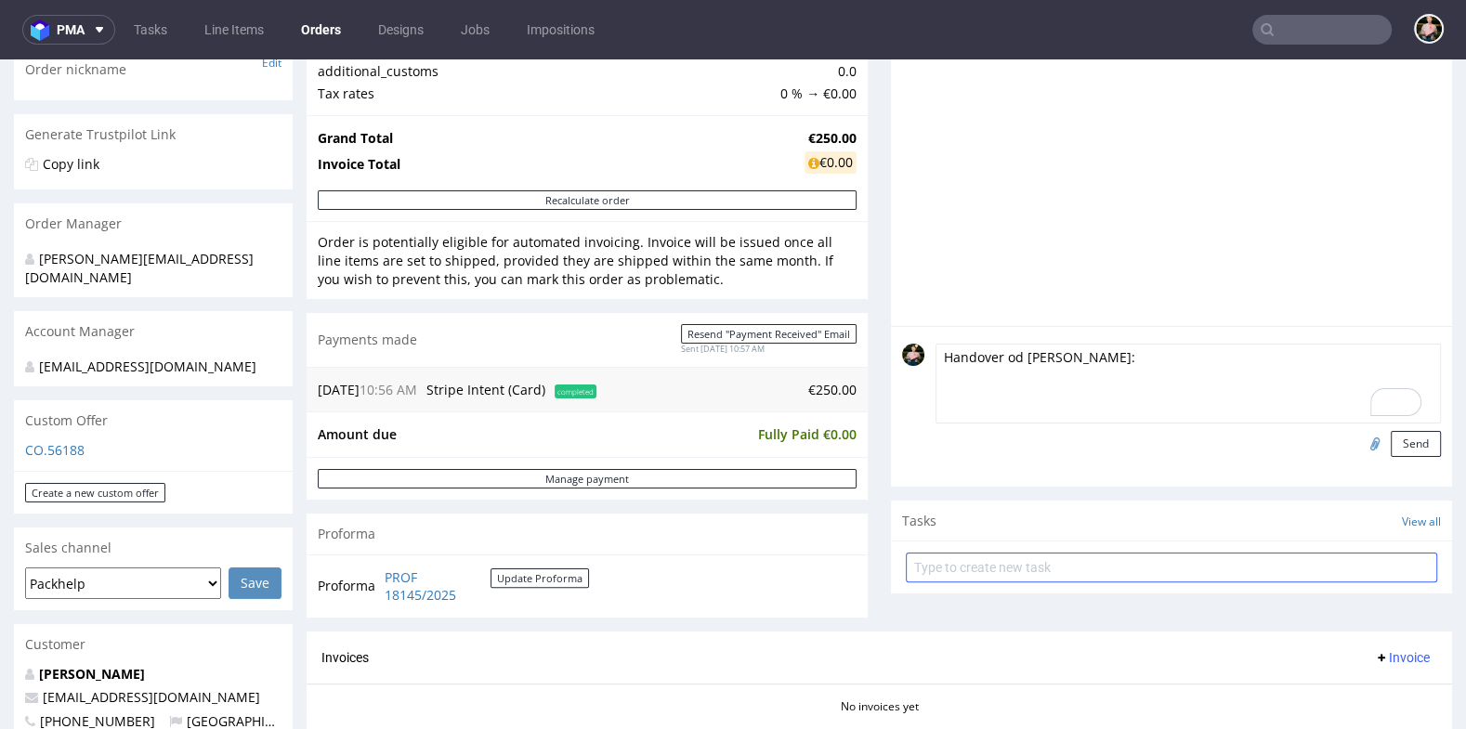
scroll to position [307, 0]
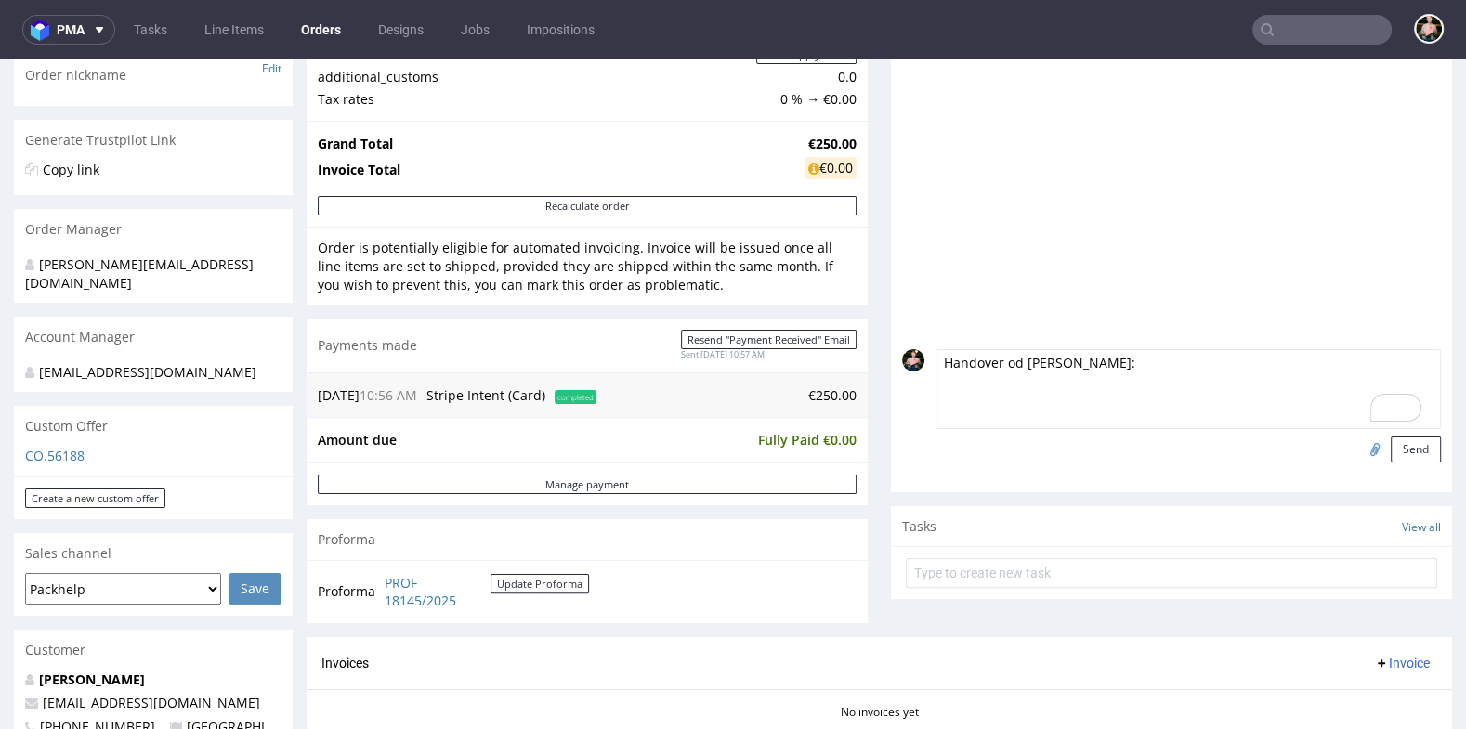
click at [1105, 370] on textarea "Handover od [PERSON_NAME]:" at bounding box center [1188, 389] width 505 height 80
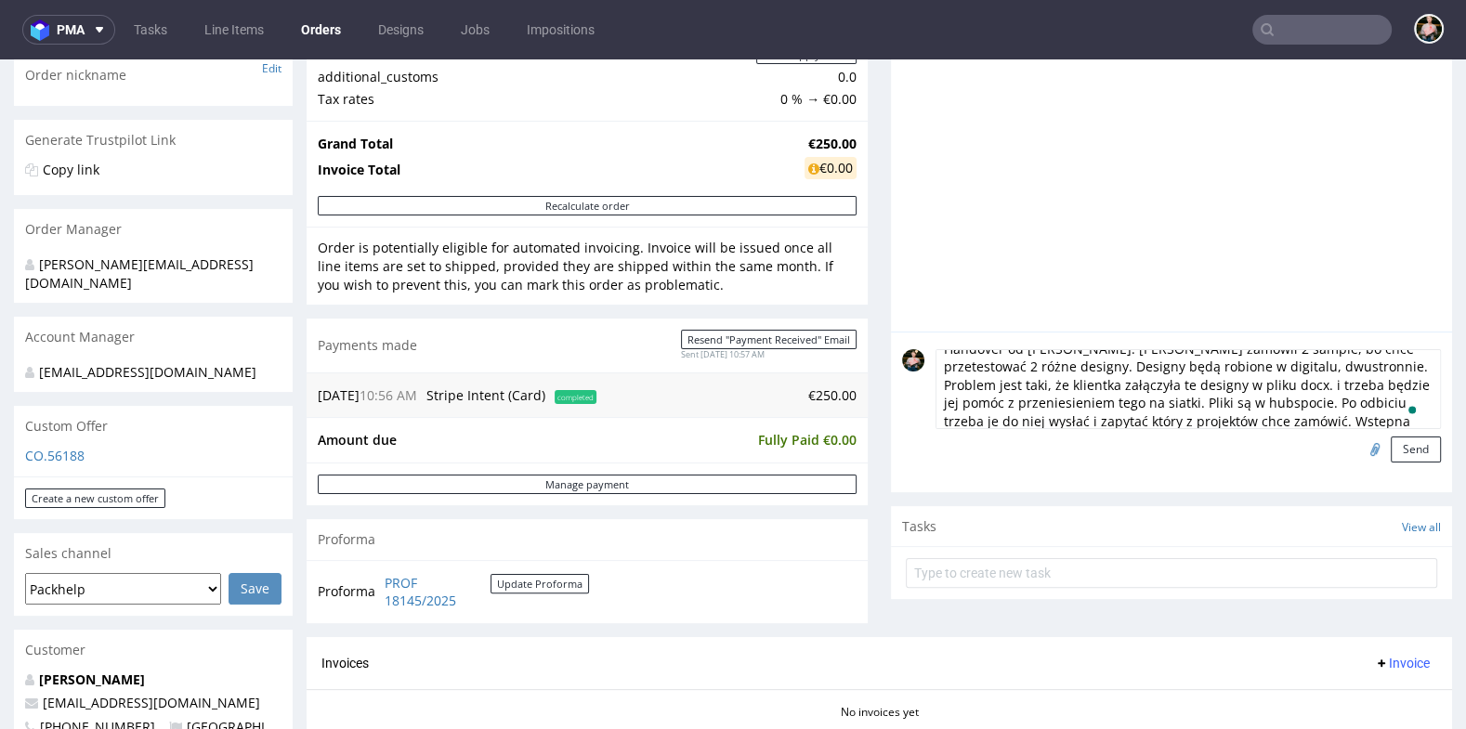
scroll to position [33, 0]
type textarea "Handover od Philippe: Klient zamówił 2 sample, bo chce przetestować 2 różne des…"
click at [1409, 448] on button "Send" at bounding box center [1416, 450] width 50 height 26
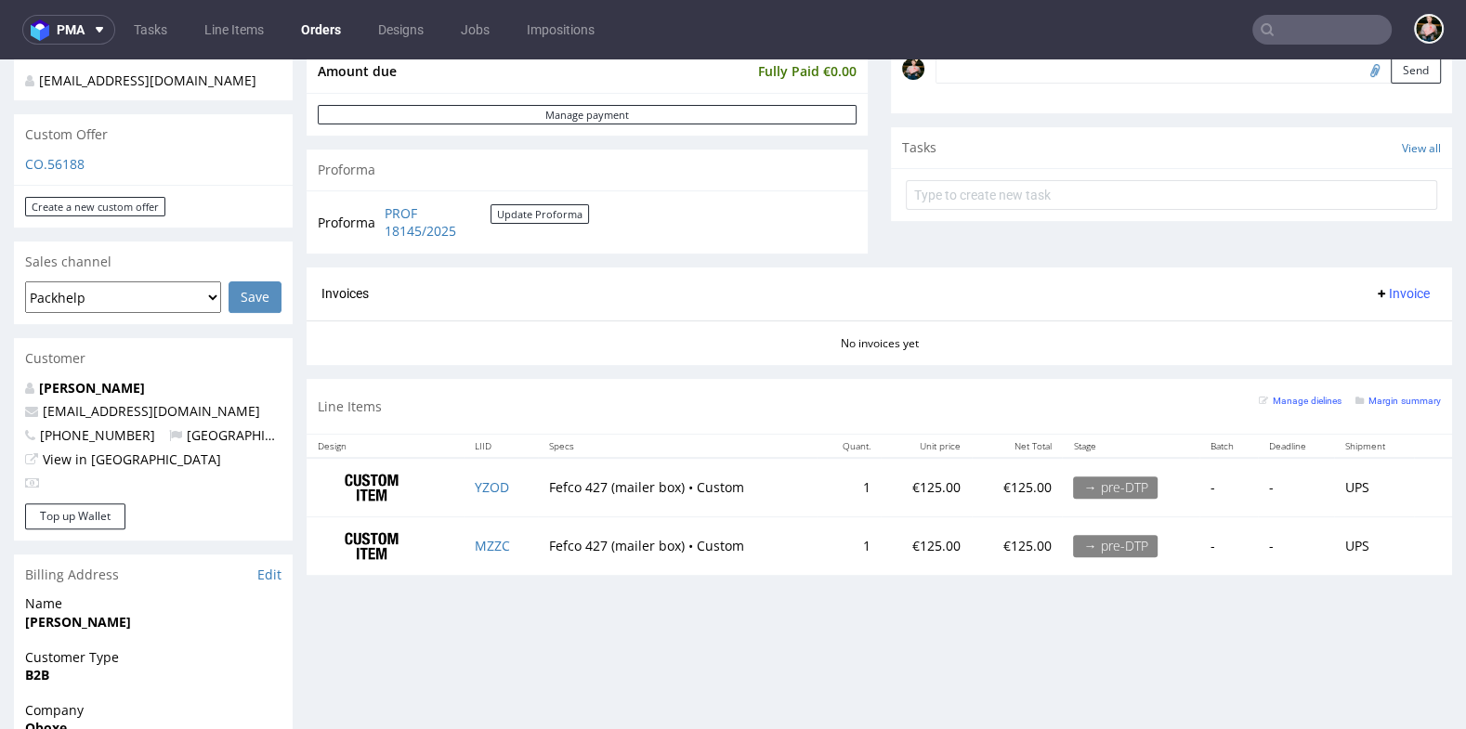
scroll to position [663, 0]
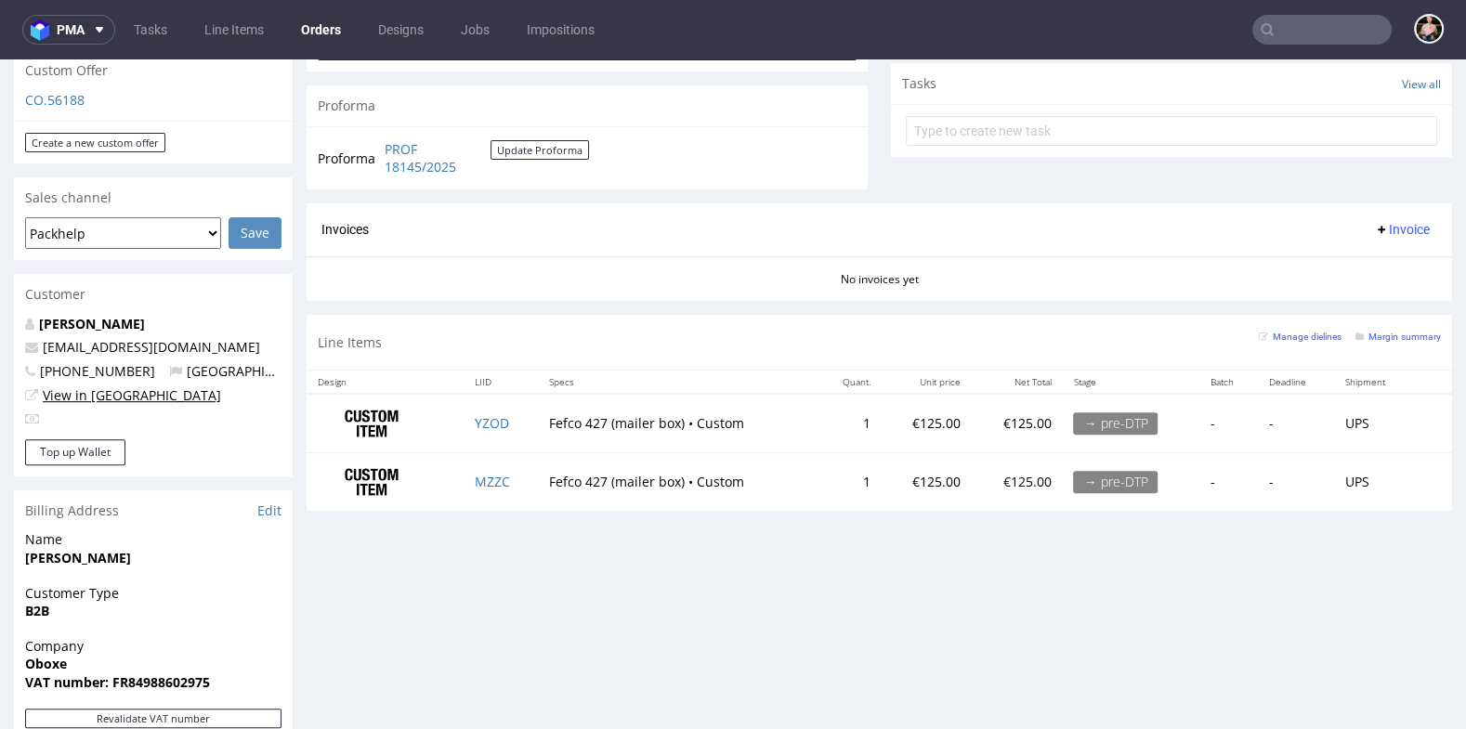
click at [74, 387] on link "View in [GEOGRAPHIC_DATA]" at bounding box center [132, 396] width 178 height 18
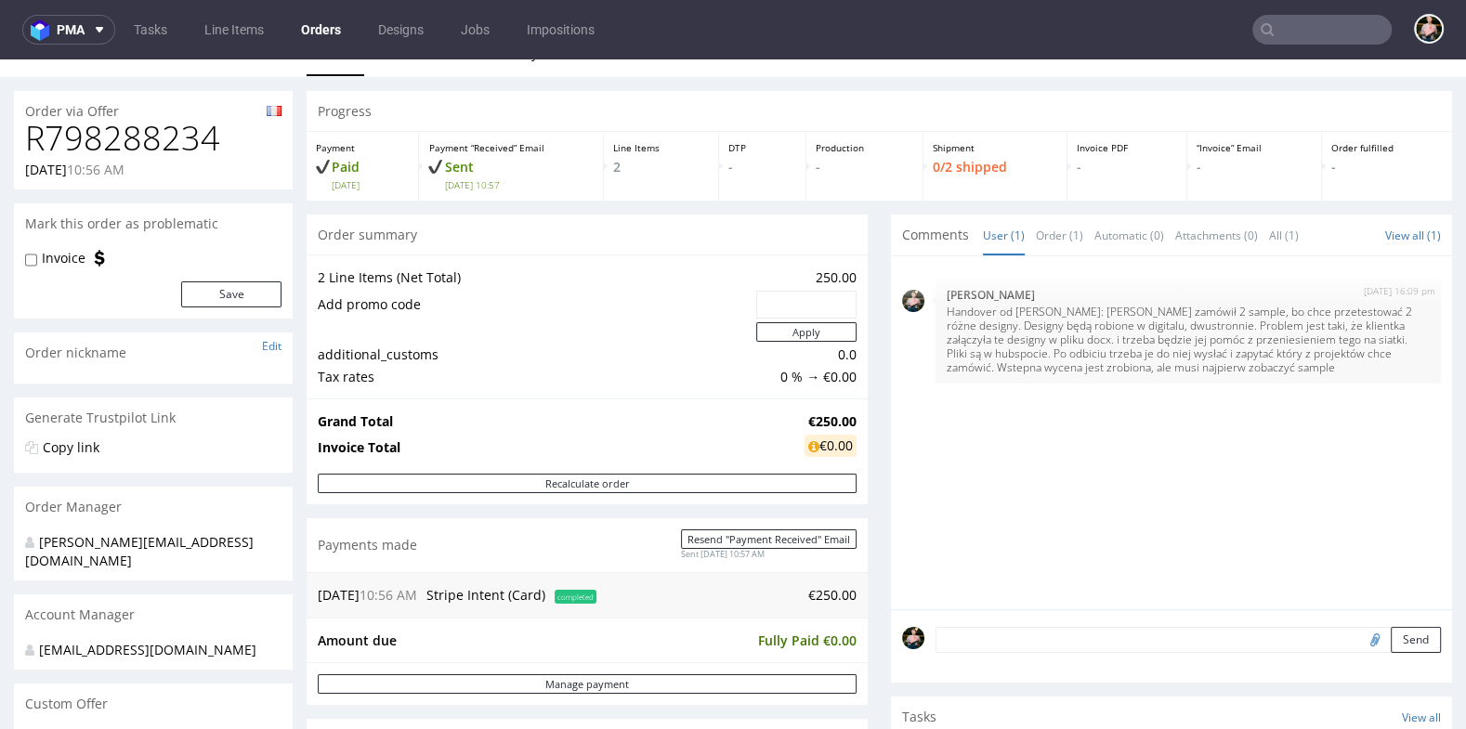
scroll to position [31, 0]
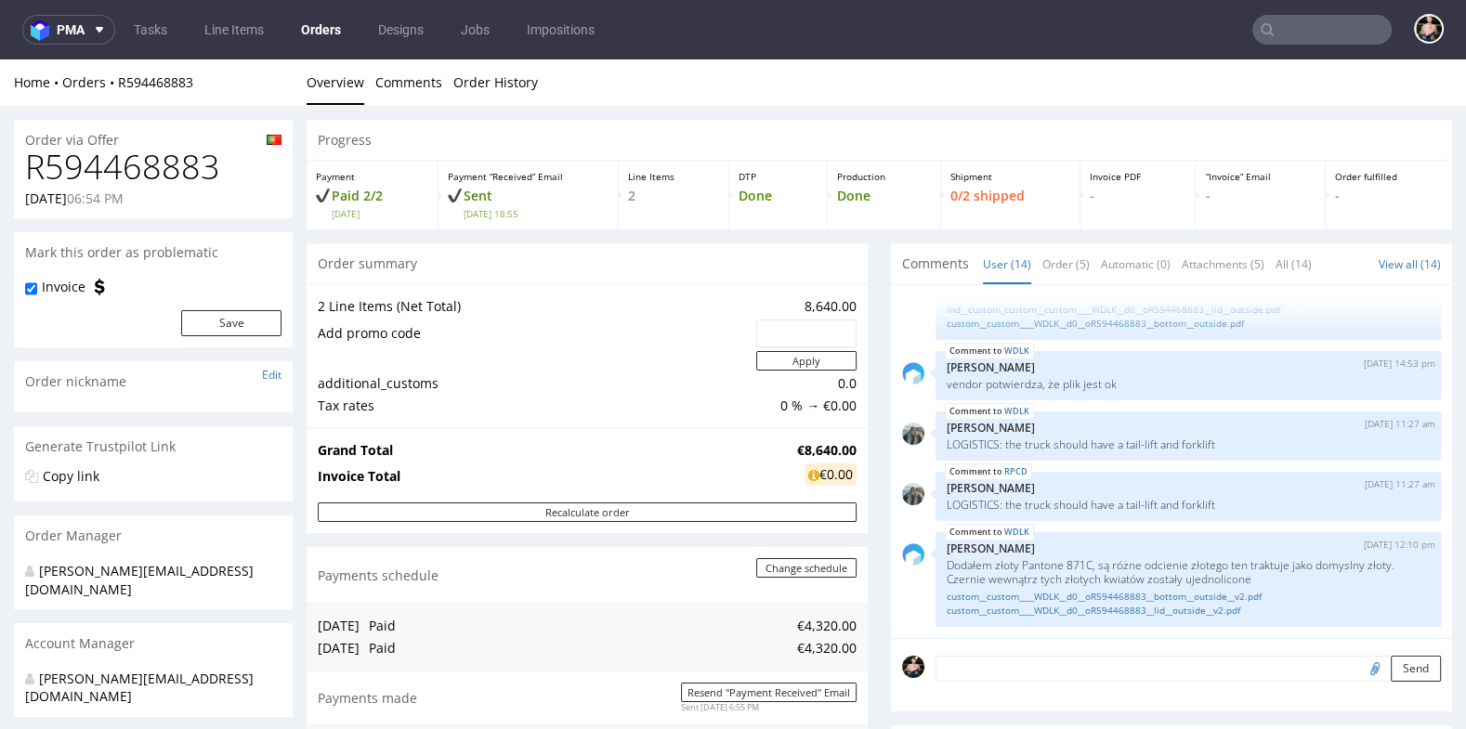
click at [1308, 41] on input "text" at bounding box center [1322, 30] width 139 height 30
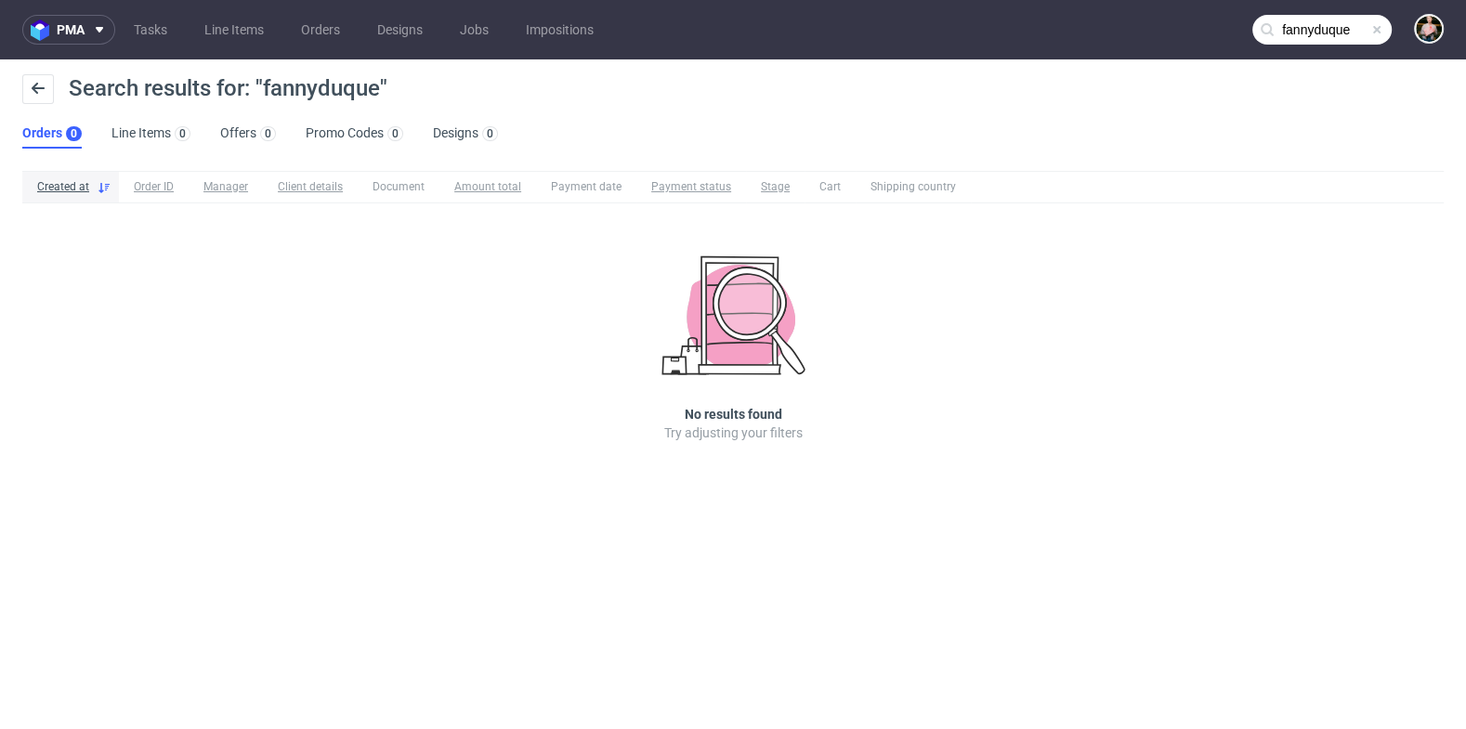
click at [1310, 33] on input "fannyduque" at bounding box center [1322, 30] width 139 height 30
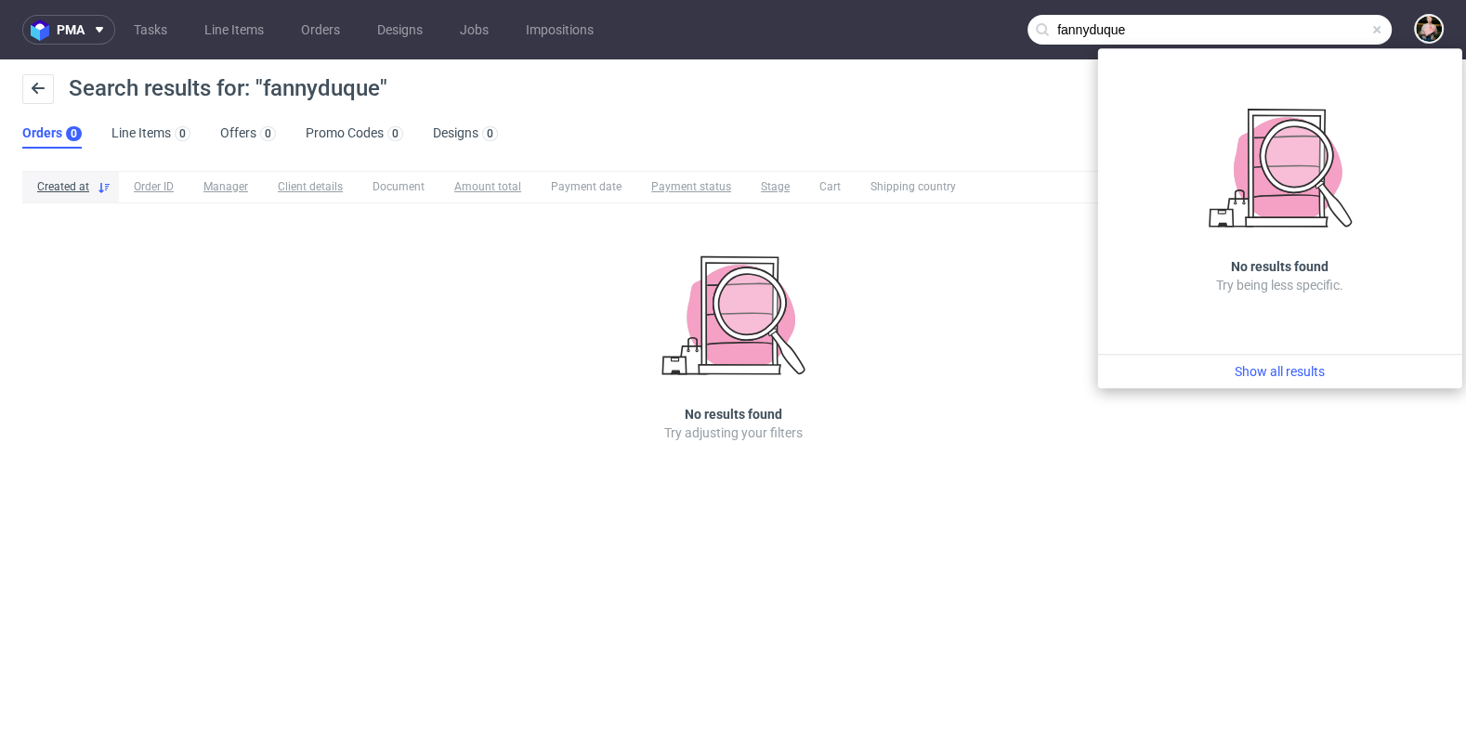
click at [1089, 30] on input "fannyduque" at bounding box center [1210, 30] width 364 height 30
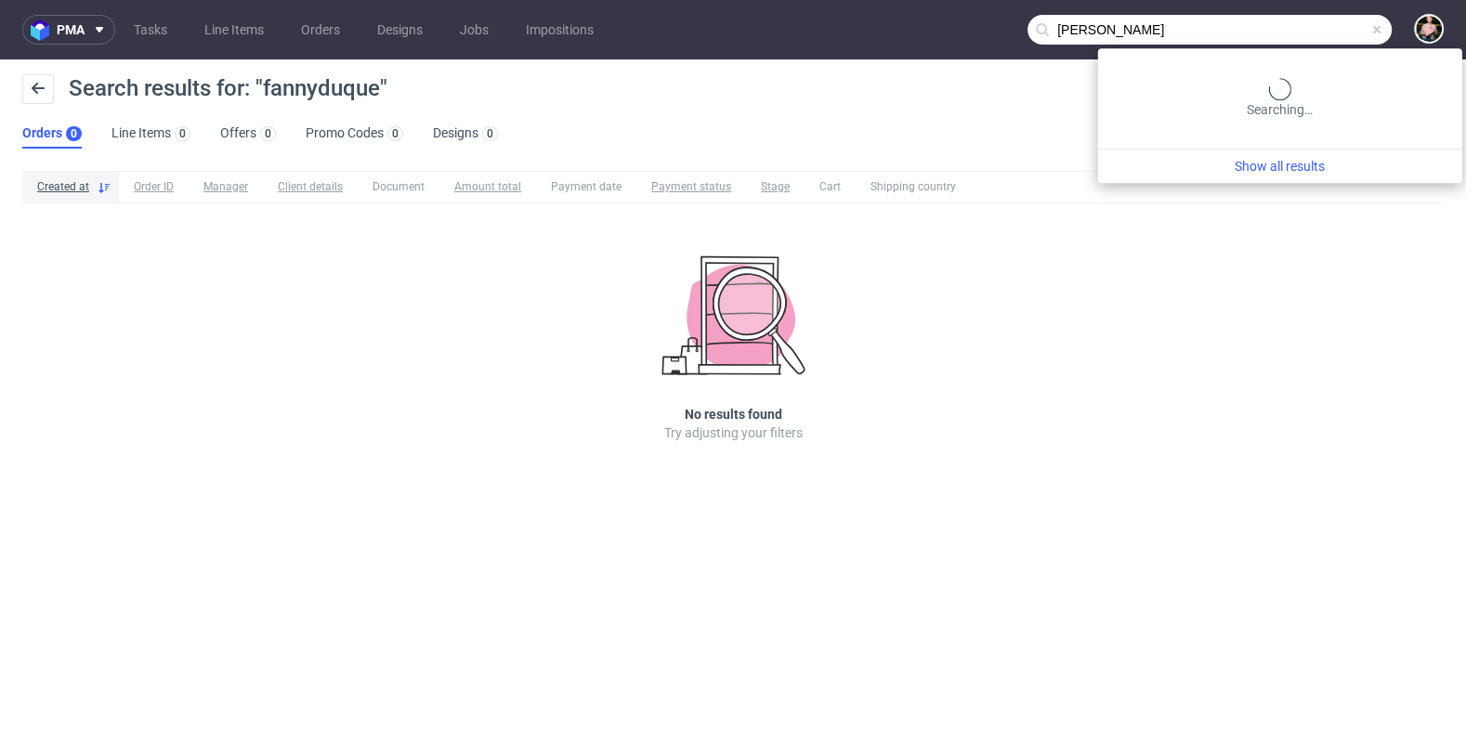
type input "[PERSON_NAME]"
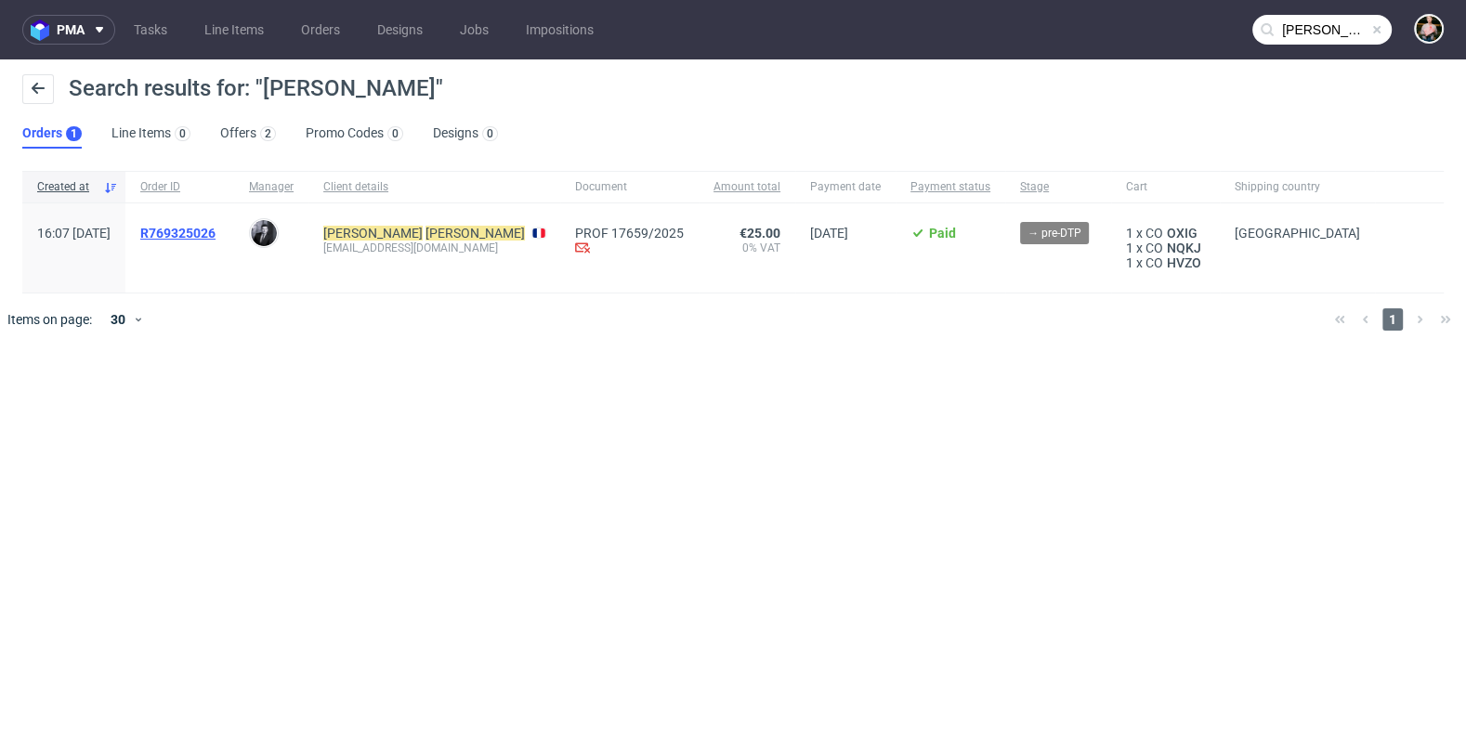
click at [216, 232] on span "R769325026" at bounding box center [177, 233] width 75 height 15
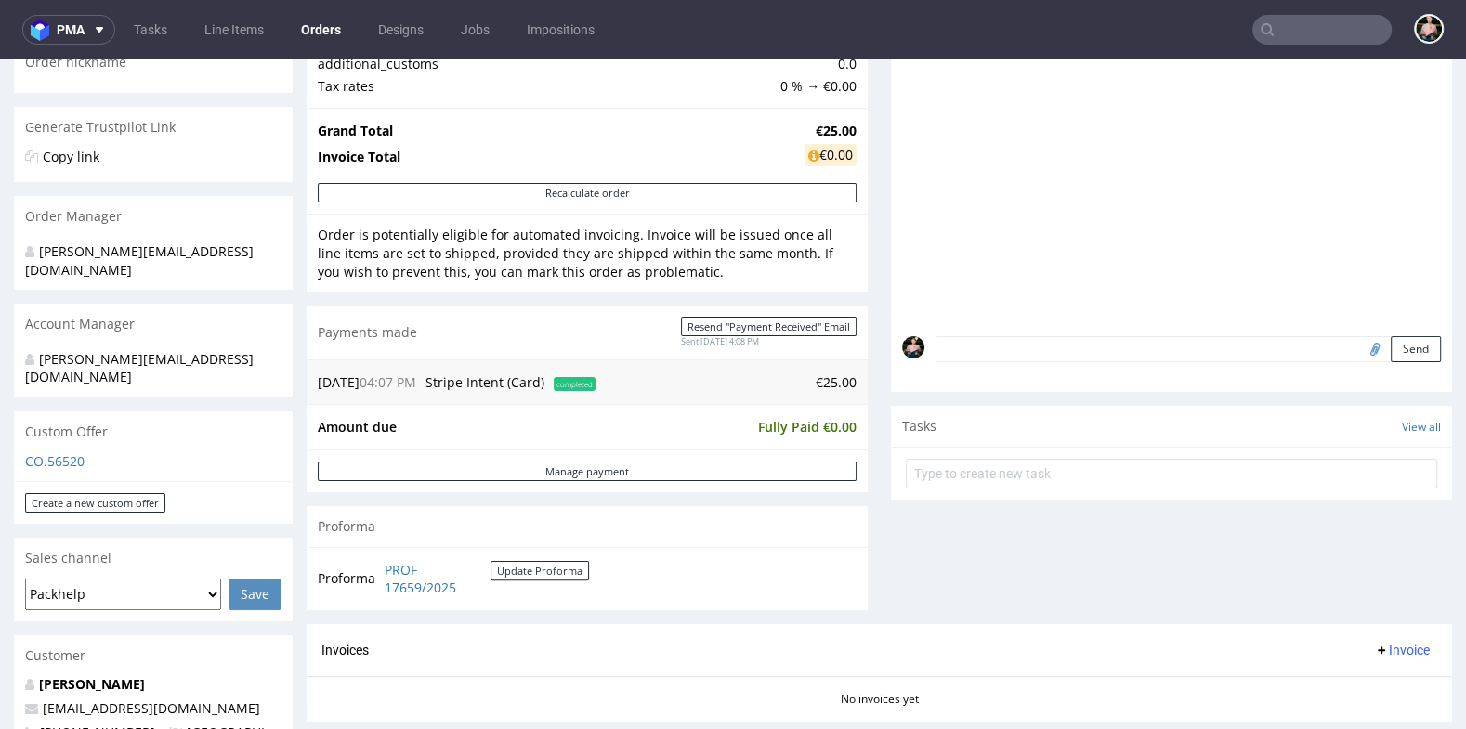
scroll to position [298, 0]
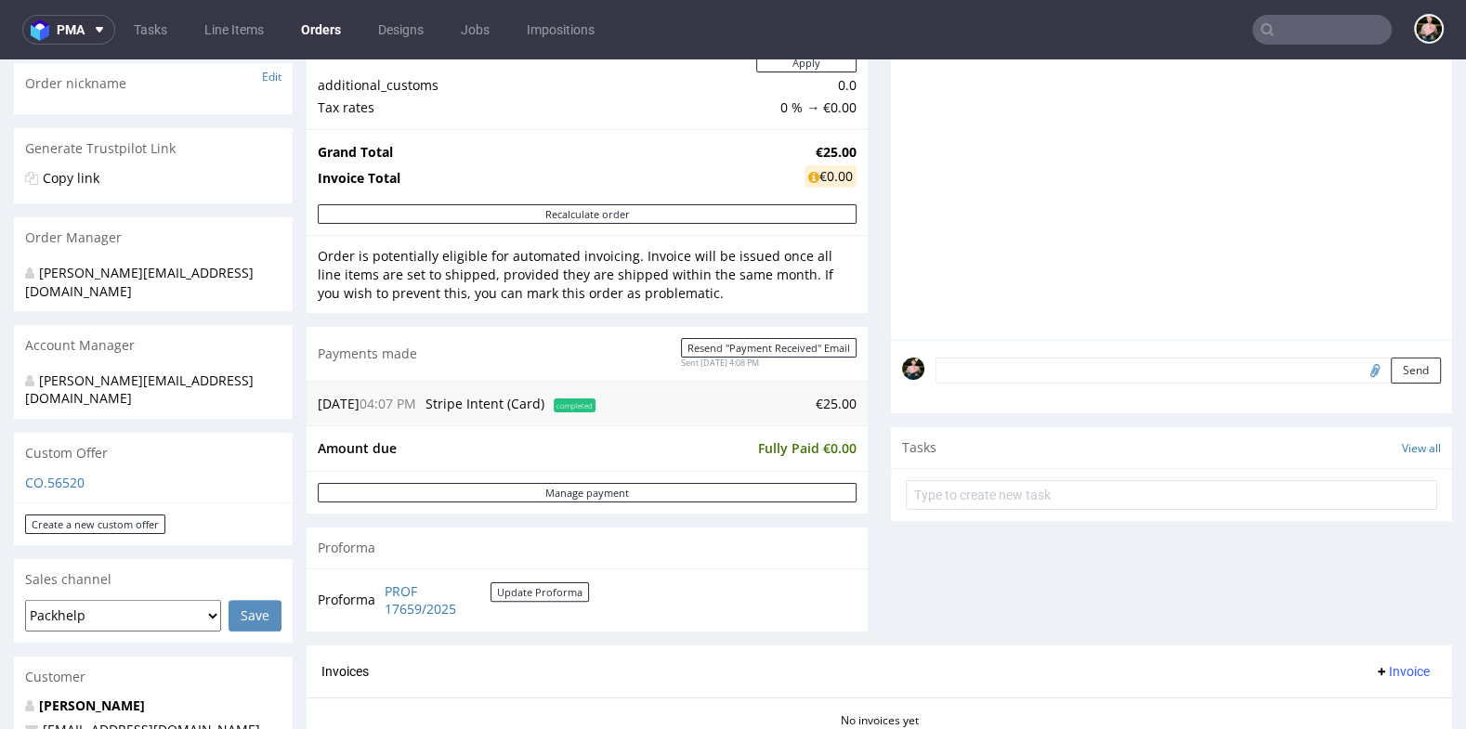
click at [941, 366] on form "Send" at bounding box center [1188, 371] width 505 height 27
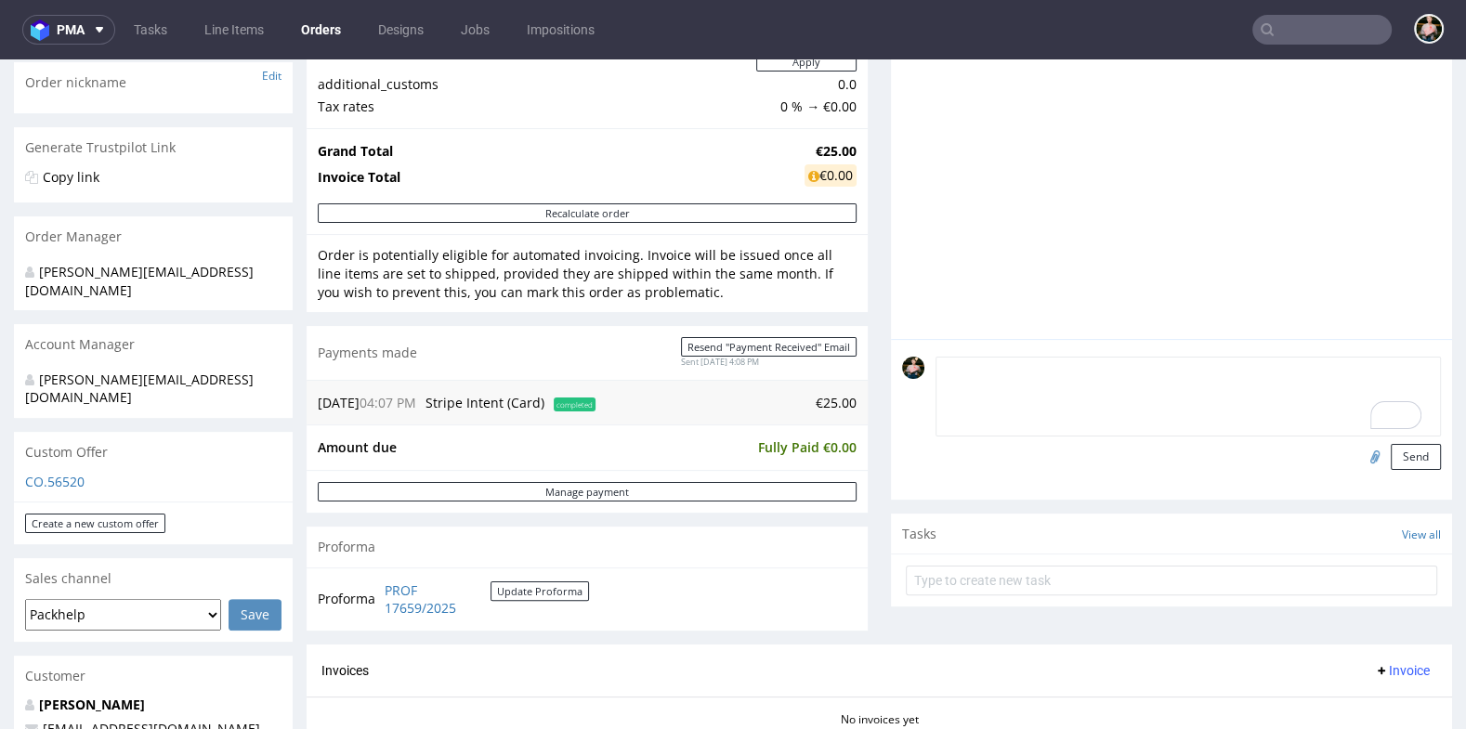
scroll to position [308, 0]
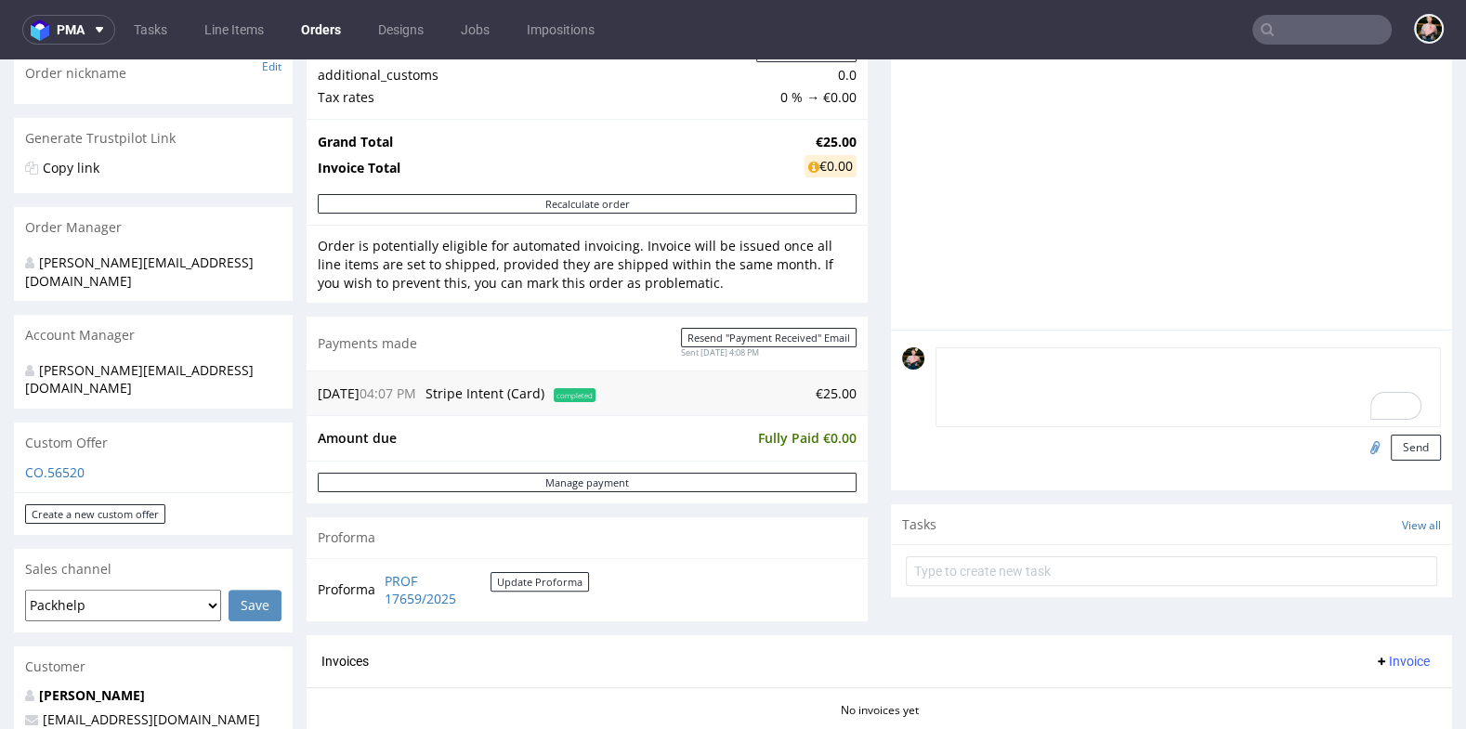
click at [974, 395] on textarea "To enrich screen reader interactions, please activate Accessibility in Grammarl…" at bounding box center [1188, 388] width 505 height 80
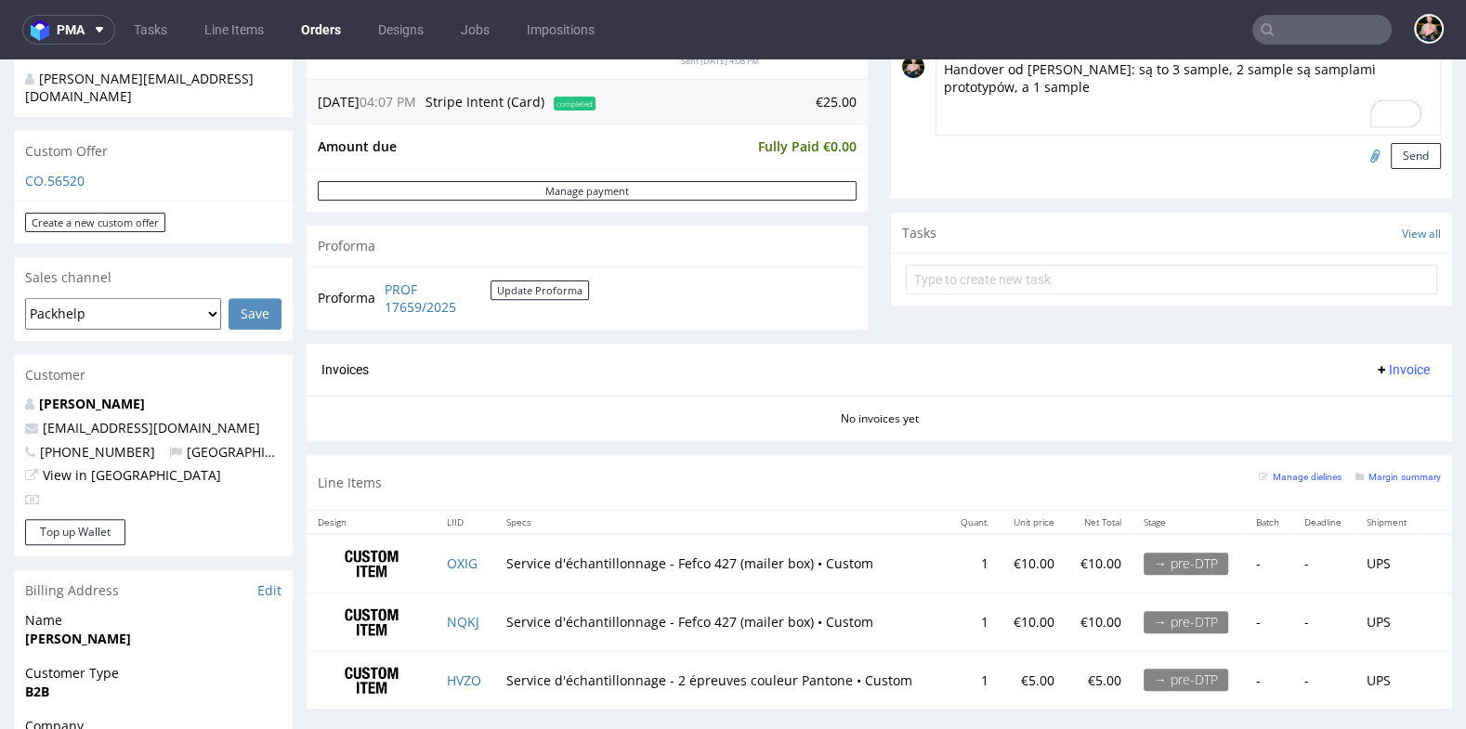
scroll to position [578, 0]
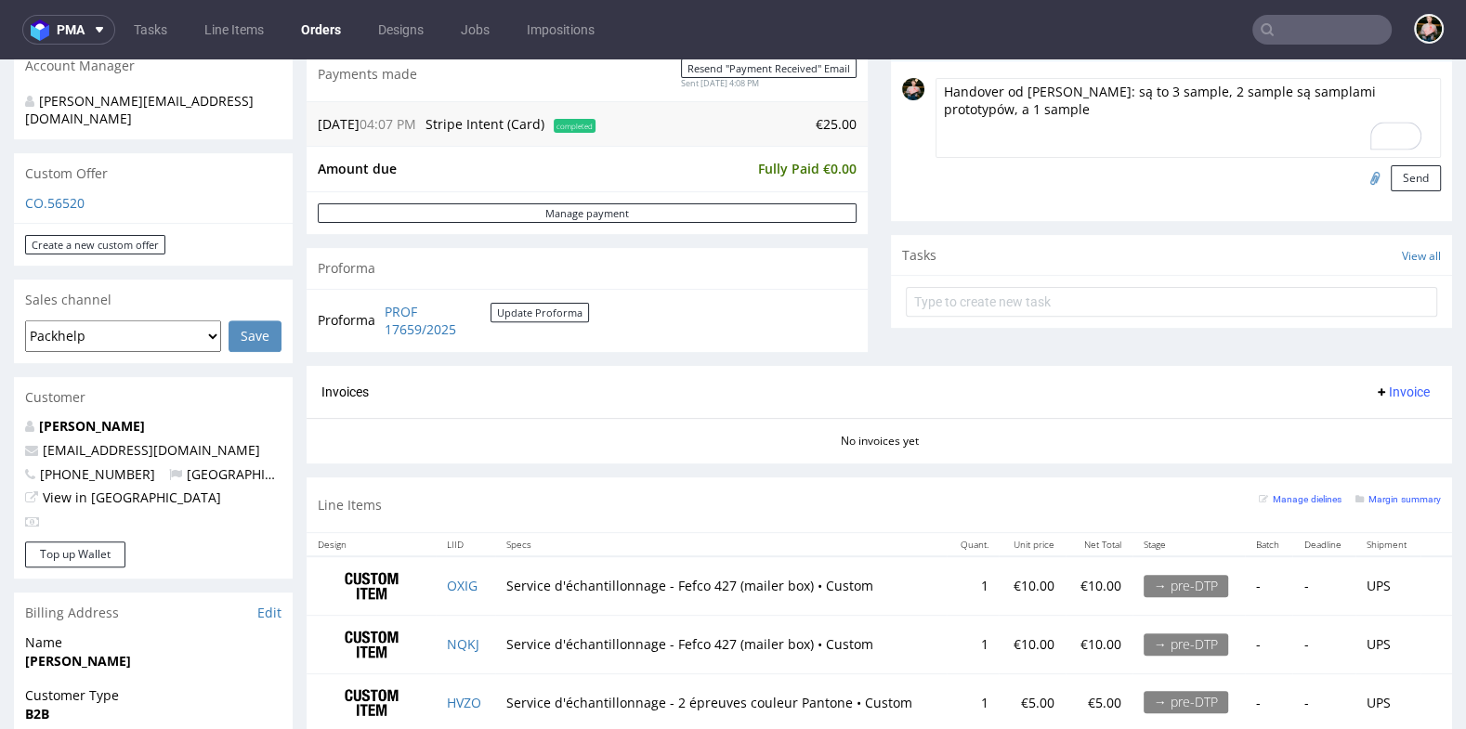
click at [1370, 89] on textarea "Handover od [PERSON_NAME]: są to 3 sample, 2 sample są samplami prototypów, a 1…" at bounding box center [1188, 118] width 505 height 80
click at [1090, 121] on textarea "Handover od [PERSON_NAME]: są to 3 sample, 2 sample są samplami prototypów plai…" at bounding box center [1188, 118] width 505 height 80
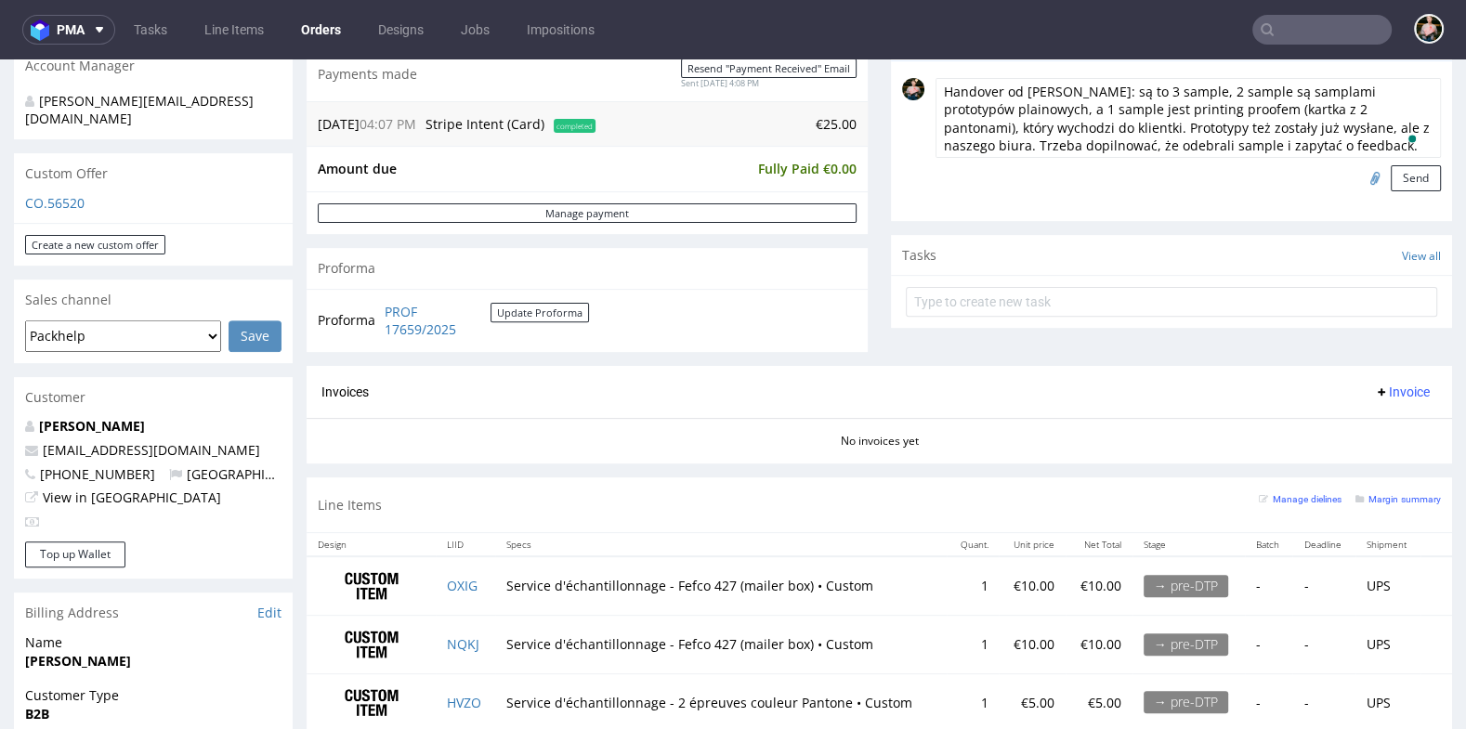
type textarea "Handover od [PERSON_NAME]: są to 3 sample, 2 sample są samplami prototypów plai…"
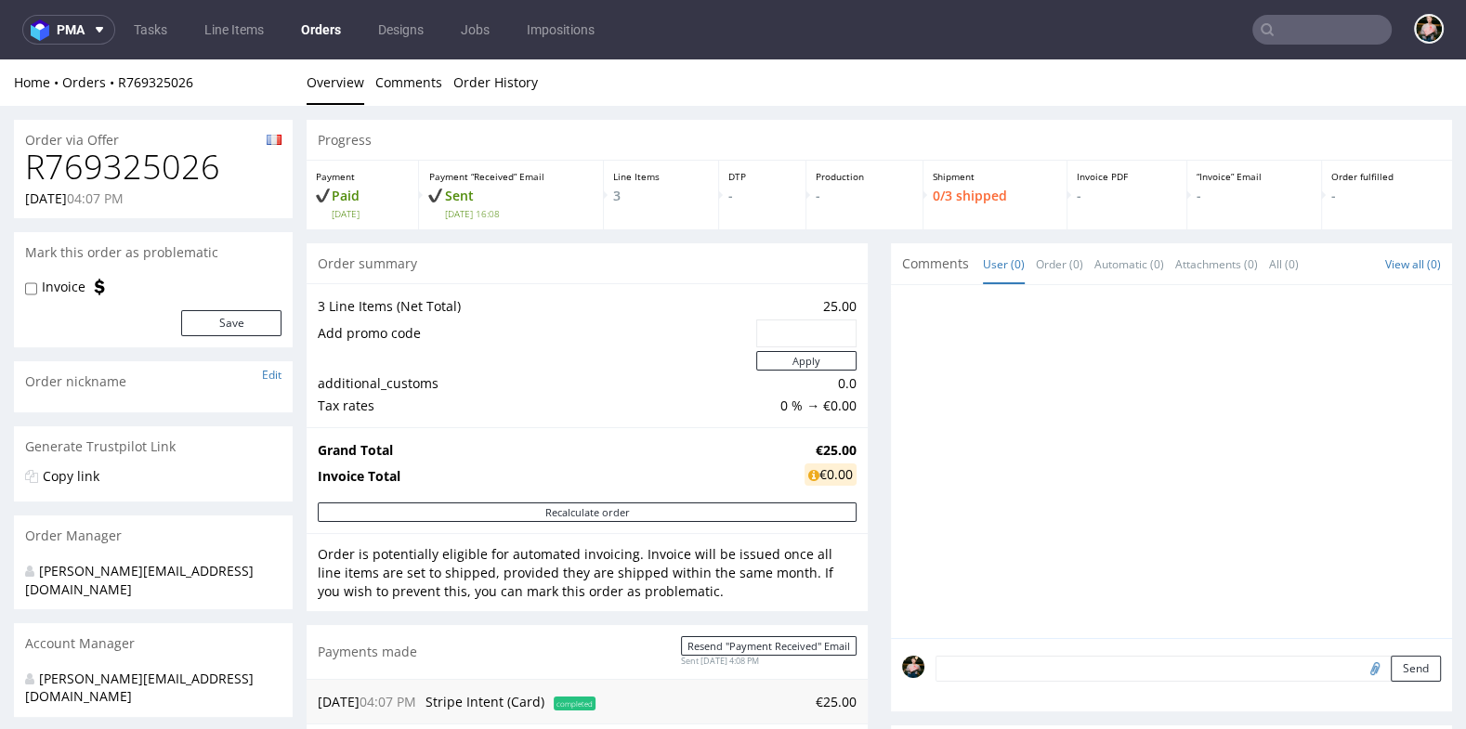
scroll to position [340, 0]
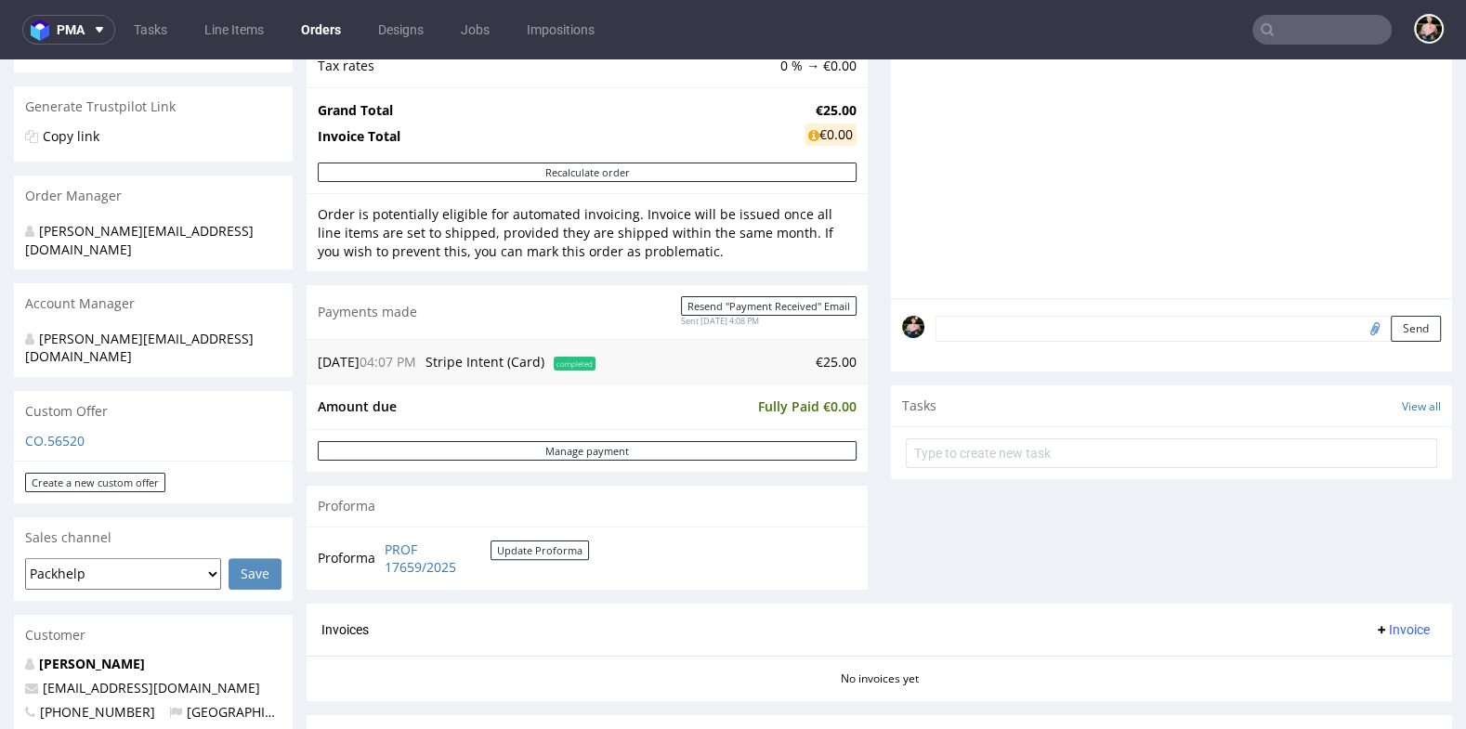
click at [978, 344] on div "Send" at bounding box center [1171, 335] width 561 height 74
click at [960, 321] on form "Send" at bounding box center [1188, 329] width 505 height 27
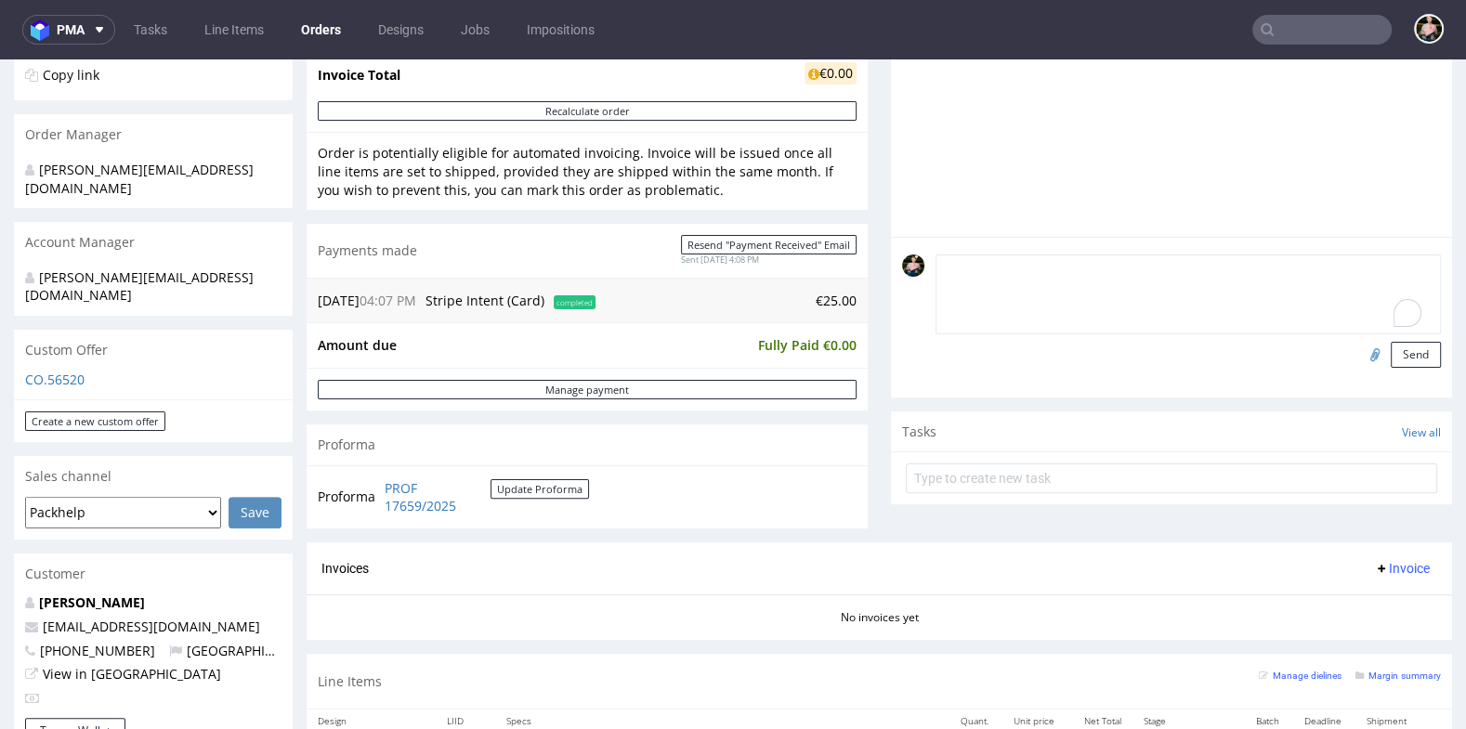
scroll to position [400, 0]
click at [1026, 302] on textarea "To enrich screen reader interactions, please activate Accessibility in Grammarl…" at bounding box center [1188, 296] width 505 height 80
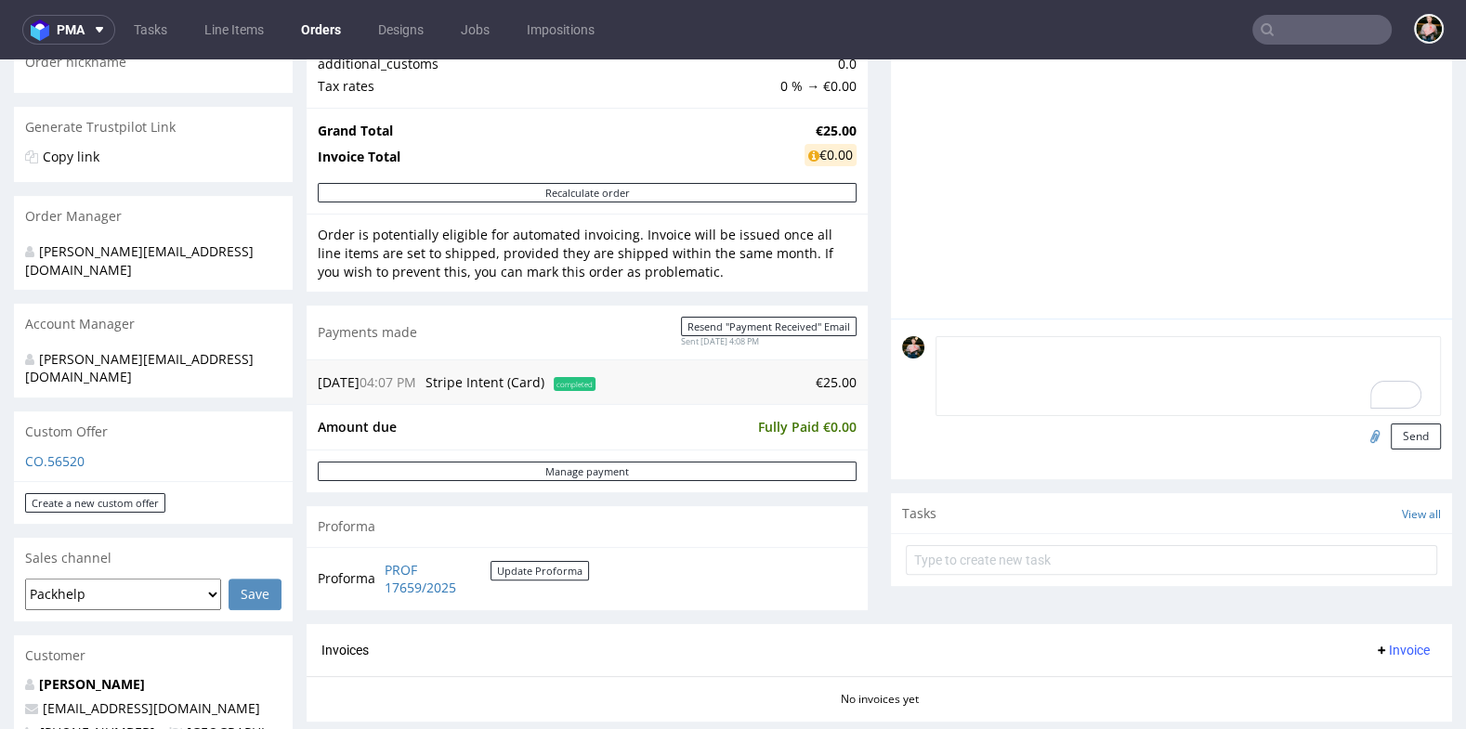
scroll to position [308, 0]
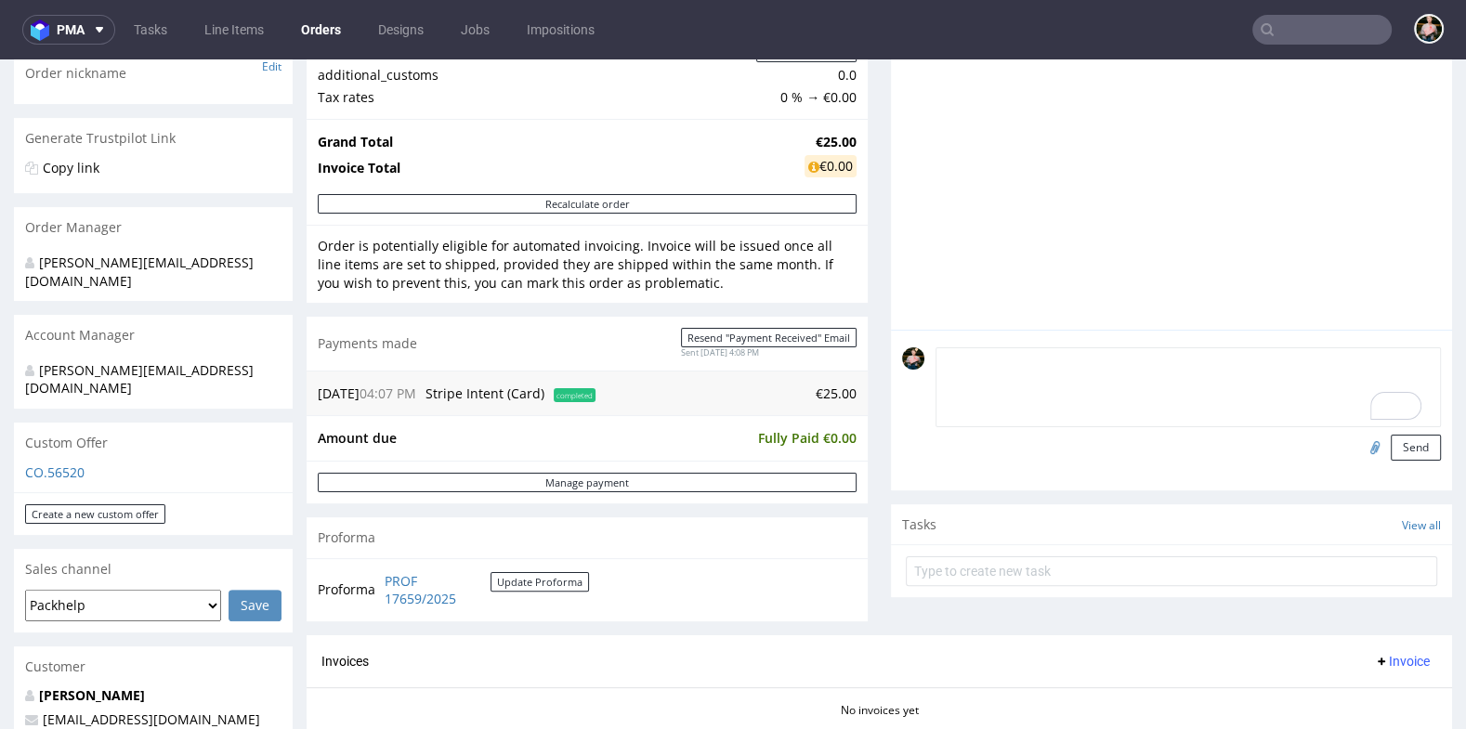
click at [1041, 389] on textarea "To enrich screen reader interactions, please activate Accessibility in Grammarl…" at bounding box center [1188, 388] width 505 height 80
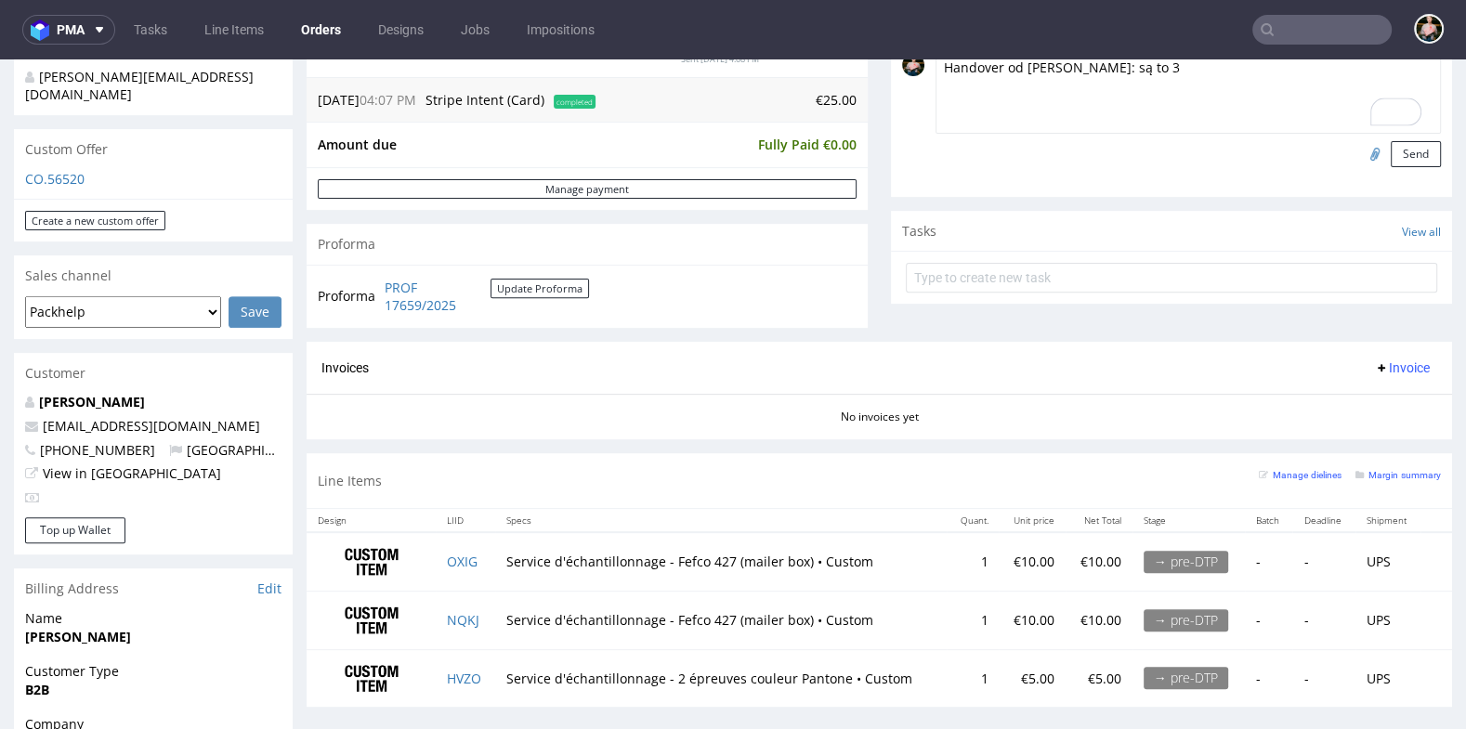
scroll to position [588, 0]
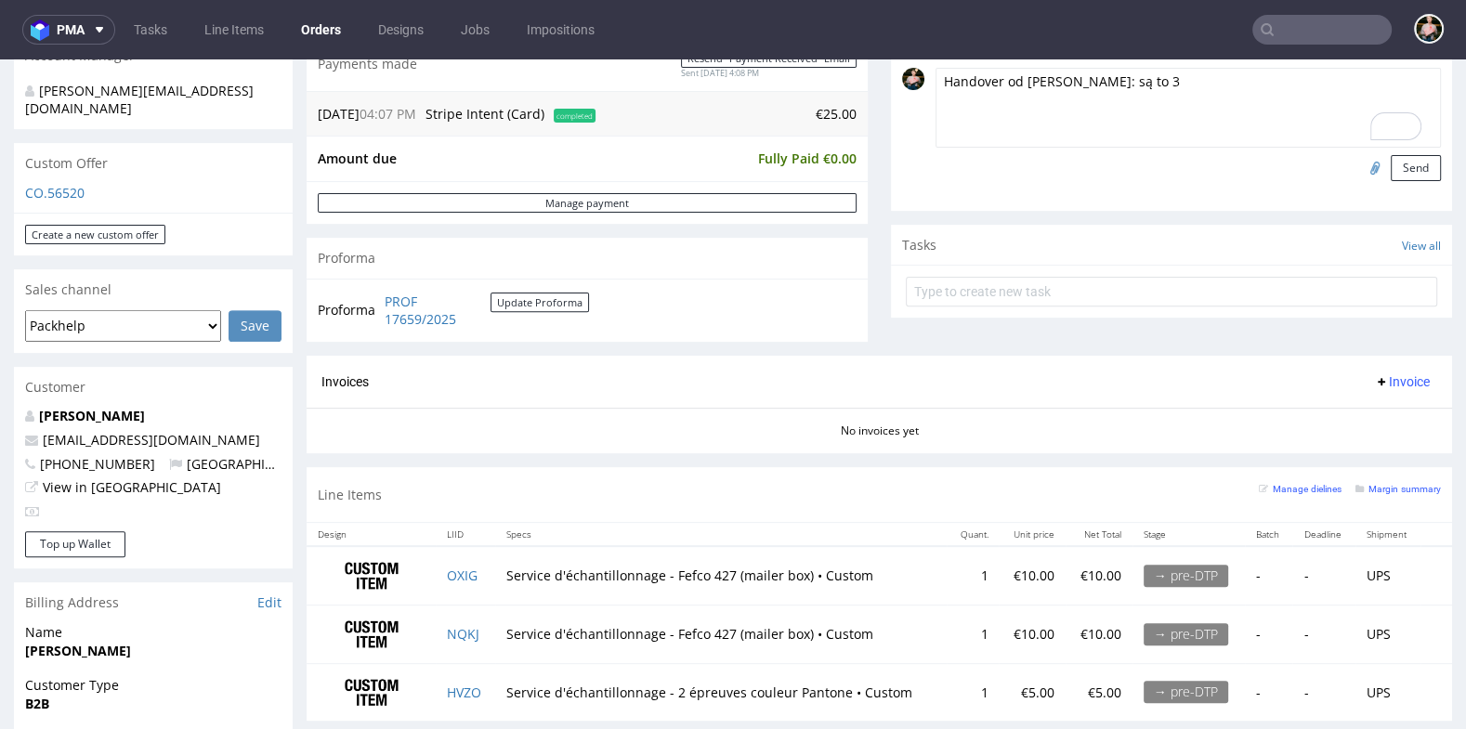
click at [1171, 87] on textarea "Handover od [PERSON_NAME]: są to 3" at bounding box center [1188, 108] width 505 height 80
click at [1165, 85] on textarea "Handover od [PERSON_NAME]: są to 3" at bounding box center [1188, 108] width 505 height 80
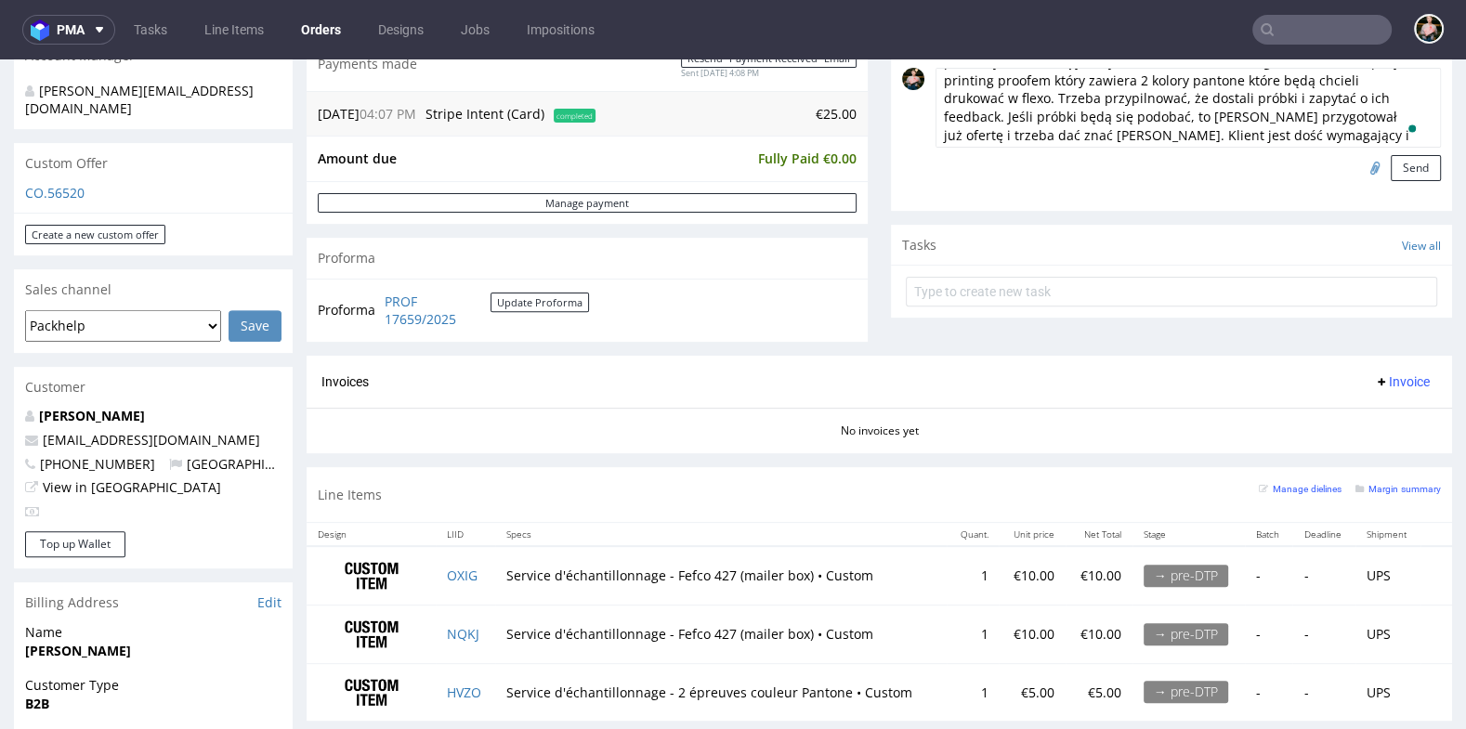
scroll to position [0, 0]
type textarea "Handover od [PERSON_NAME]: są to 3 sample - 2 sample są protypami plainowymi, k…"
click at [1410, 164] on button "Send" at bounding box center [1416, 168] width 50 height 26
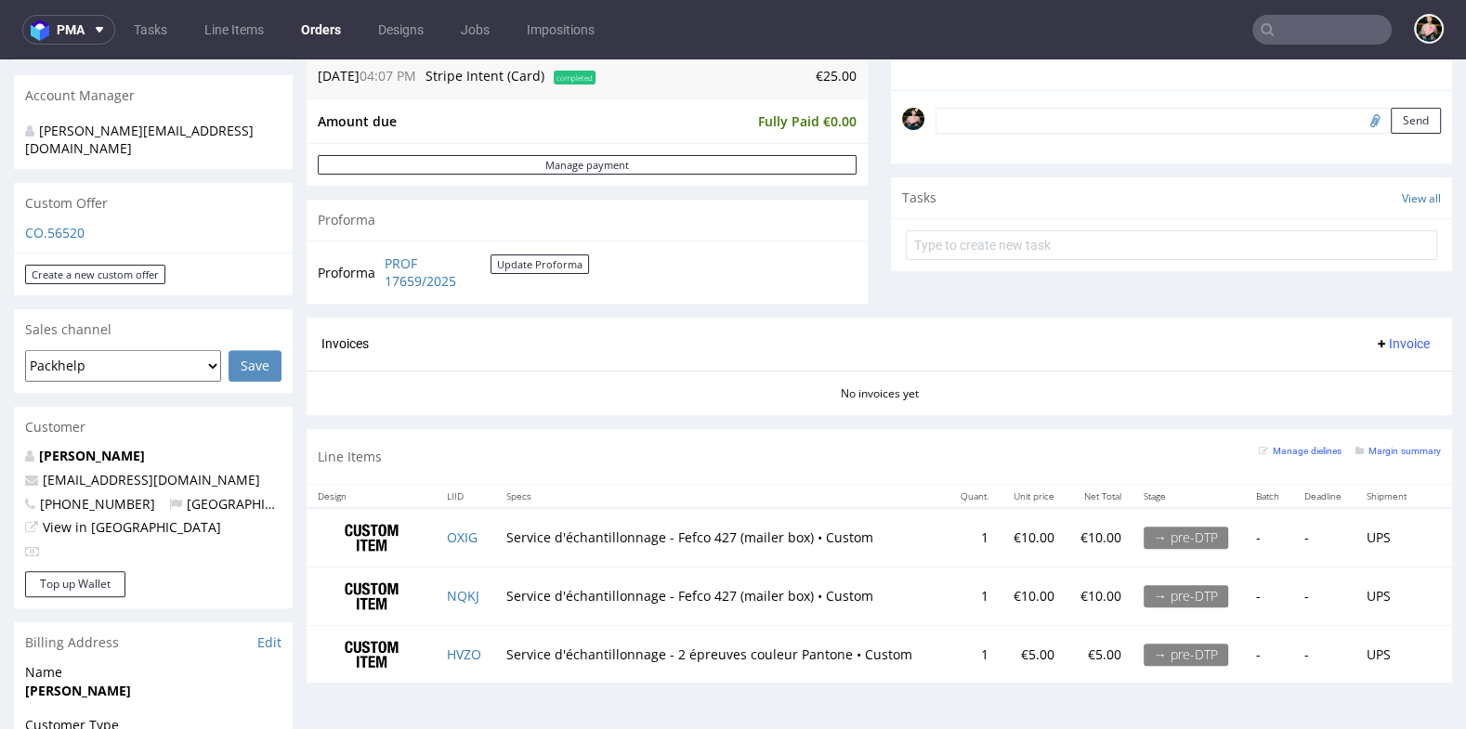
scroll to position [552, 0]
